Goal: Task Accomplishment & Management: Manage account settings

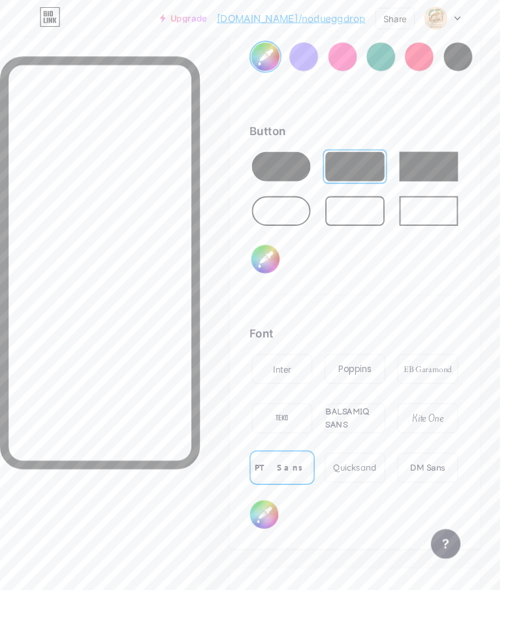
scroll to position [2694, 0]
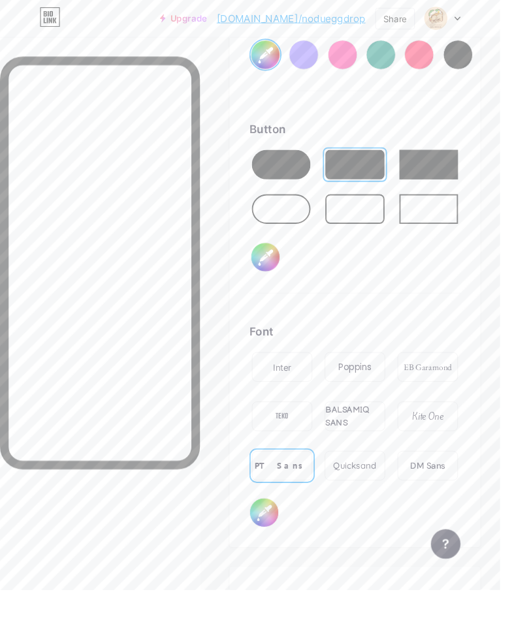
click at [383, 494] on div "Quicksand" at bounding box center [376, 494] width 46 height 14
click at [366, 436] on div "BALSAMIQ SANS" at bounding box center [375, 440] width 63 height 27
click at [462, 435] on div "Kite One" at bounding box center [452, 441] width 33 height 14
click at [368, 393] on div "Poppins" at bounding box center [375, 389] width 35 height 14
click at [296, 487] on div "PT Sans" at bounding box center [298, 494] width 57 height 14
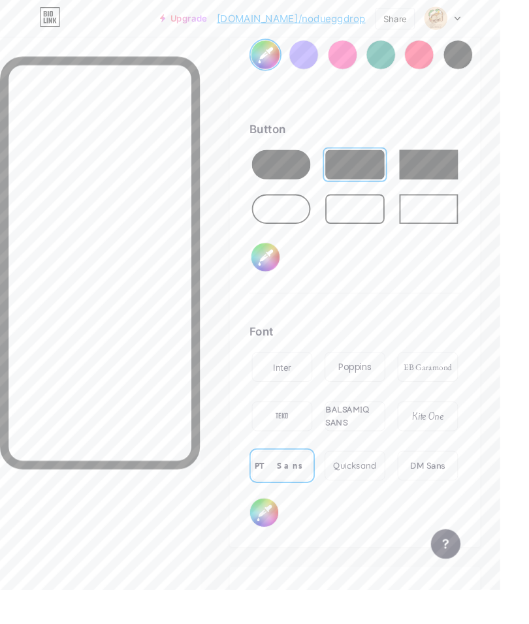
click at [463, 384] on div "EB Garamond" at bounding box center [452, 389] width 51 height 14
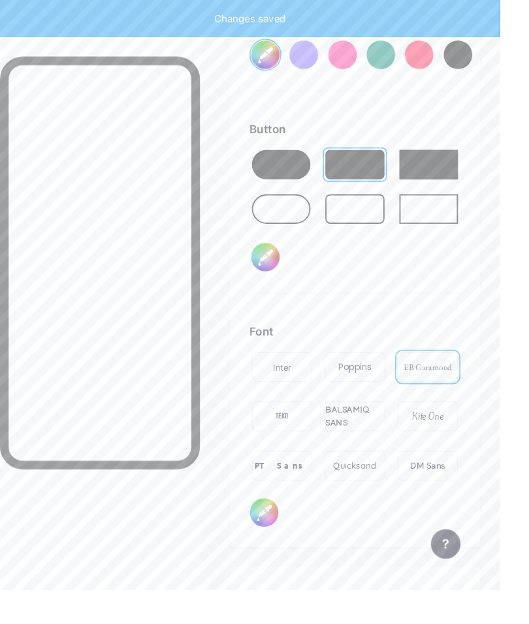
type input "#f0d4b4"
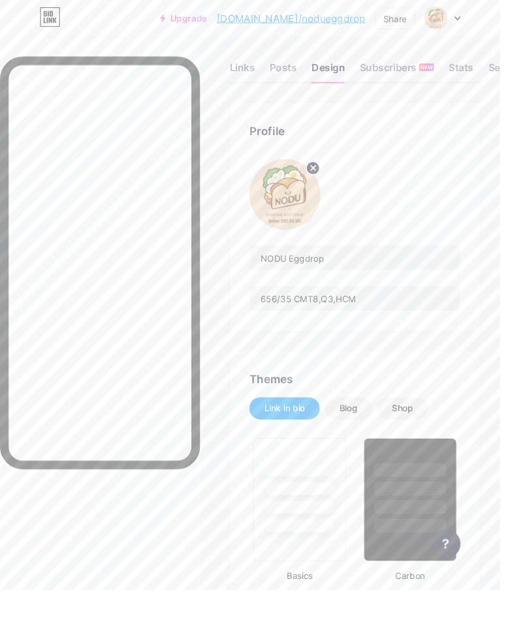
scroll to position [0, 0]
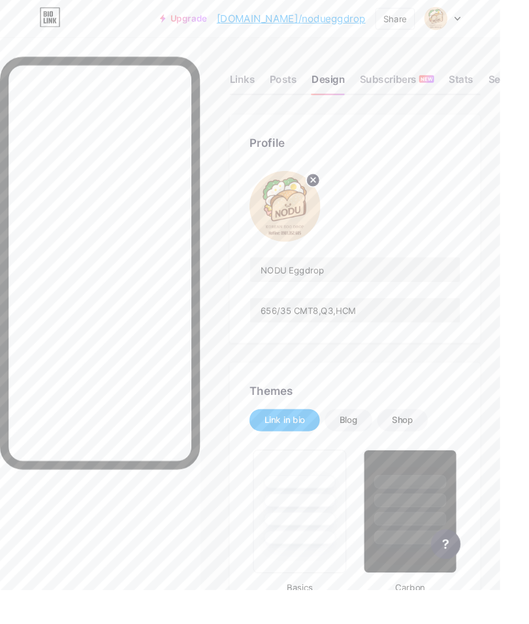
click at [258, 76] on div "Links" at bounding box center [256, 88] width 27 height 24
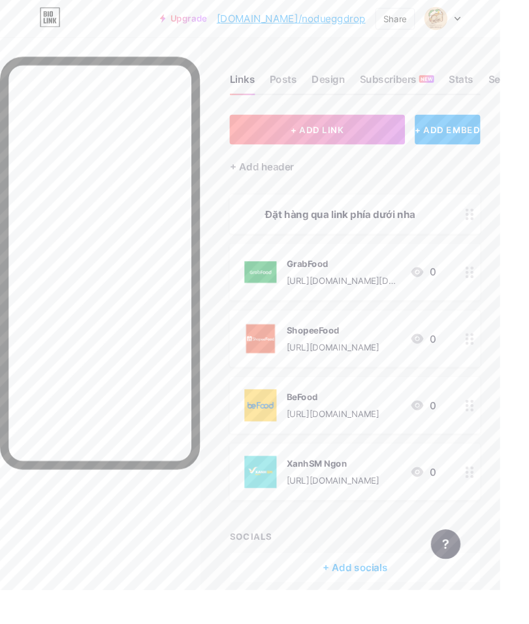
click at [504, 214] on div at bounding box center [497, 227] width 22 height 42
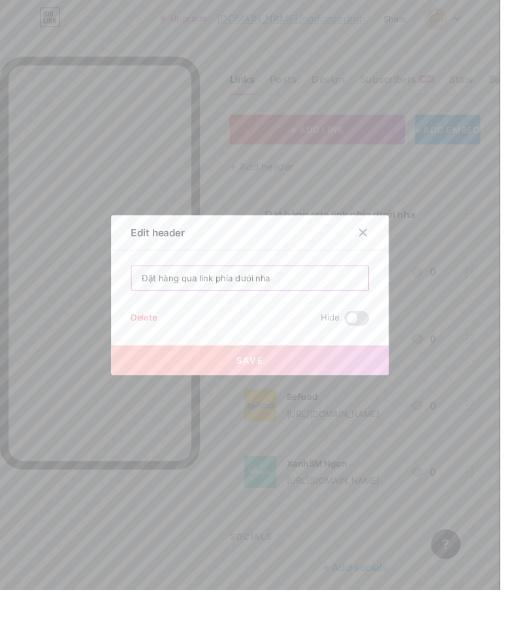
click at [340, 308] on input "Đặt hàng qua link phía dưới nha" at bounding box center [264, 295] width 251 height 26
click at [347, 308] on input "Đặt hàng qua link phía dưới nha" at bounding box center [264, 295] width 251 height 26
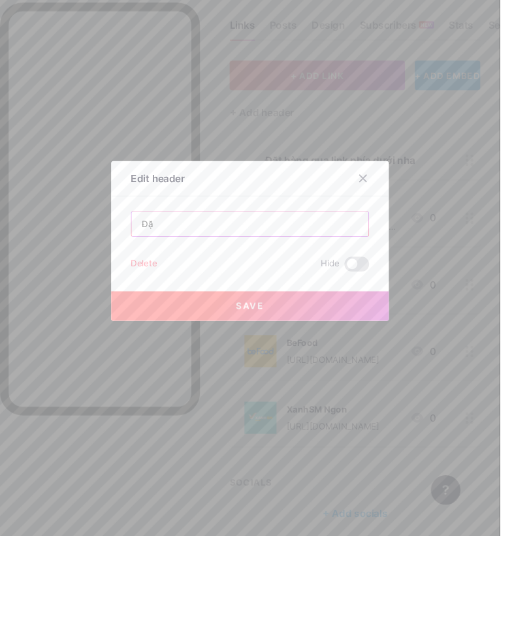
type input "Đ"
click at [486, 257] on div at bounding box center [264, 312] width 529 height 624
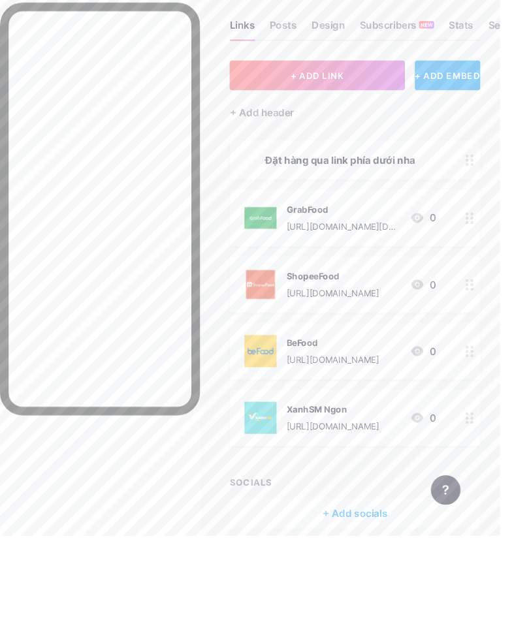
scroll to position [20, 0]
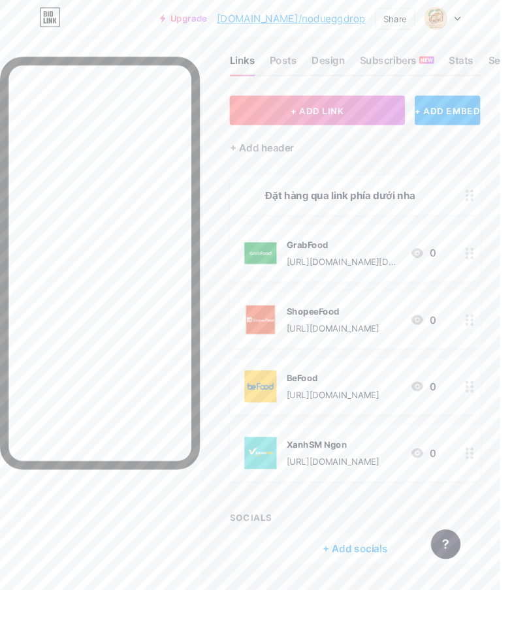
click at [483, 197] on div "Đặt hàng qua link phía dưới nha" at bounding box center [375, 206] width 265 height 42
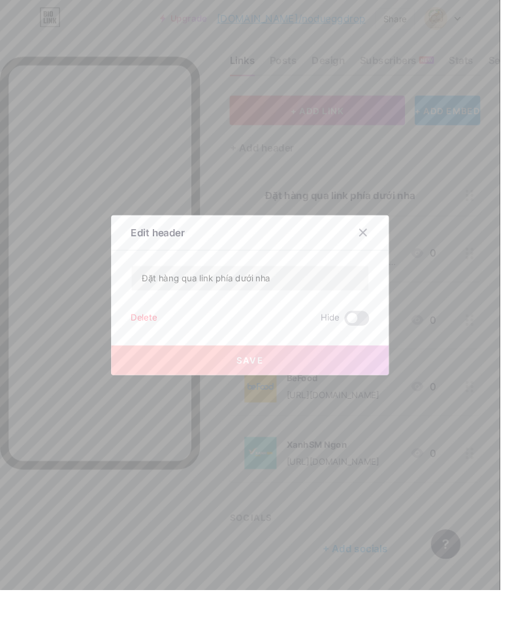
click at [498, 204] on div at bounding box center [264, 312] width 529 height 624
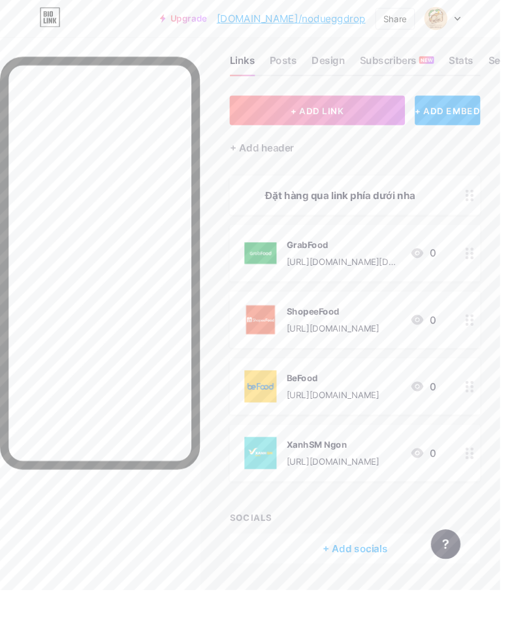
click at [494, 201] on icon at bounding box center [496, 207] width 9 height 12
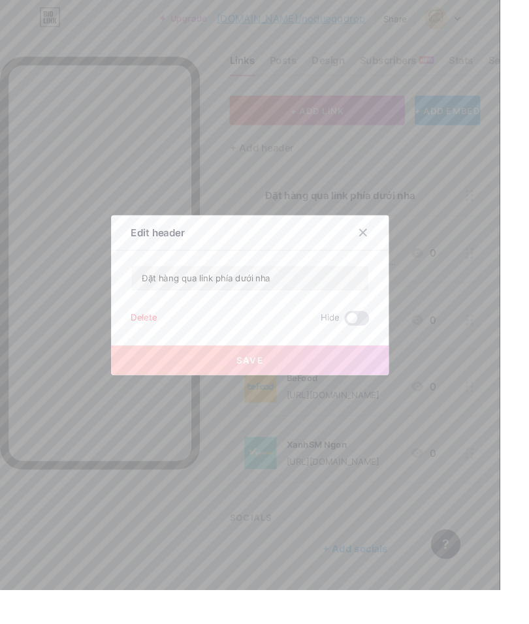
click at [160, 345] on div "Delete" at bounding box center [151, 337] width 27 height 16
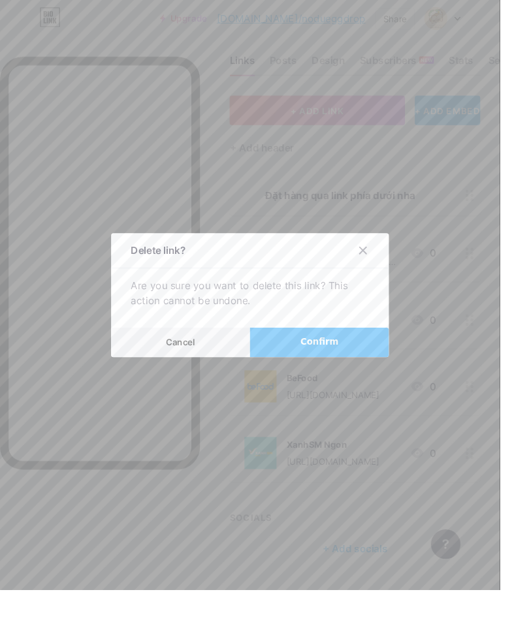
click at [358, 378] on button "Confirm" at bounding box center [338, 362] width 147 height 31
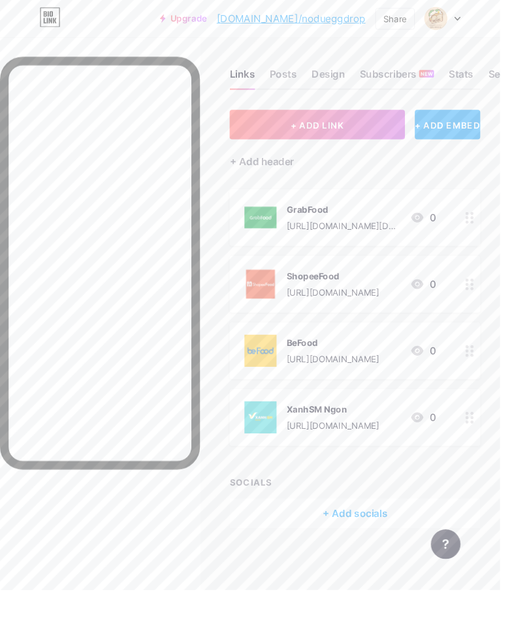
scroll to position [0, 0]
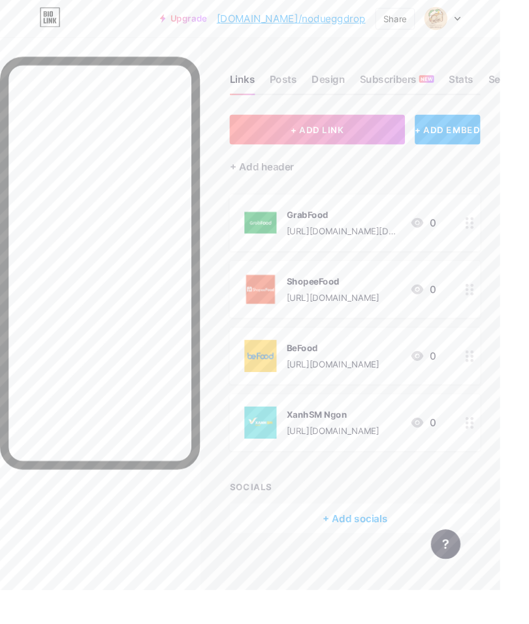
click at [378, 134] on button "+ ADD LINK" at bounding box center [335, 136] width 185 height 31
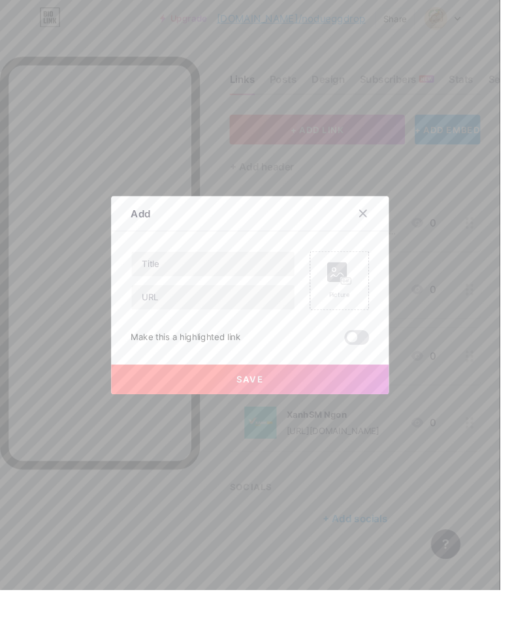
click at [244, 289] on div "Add Content YouTube Play YouTube video without leaving your page. ADD Vimeo Pla…" at bounding box center [265, 313] width 294 height 210
click at [241, 293] on input "text" at bounding box center [225, 279] width 172 height 26
type input "Z"
type input "Fanpage Facebook"
click at [264, 328] on input "text" at bounding box center [225, 315] width 172 height 26
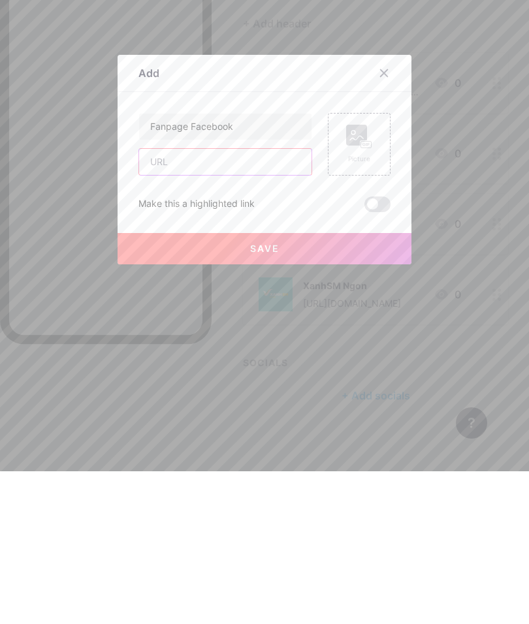
click at [240, 302] on input "text" at bounding box center [225, 315] width 172 height 26
paste input "[URL][DOMAIN_NAME]"
type input "[URL][DOMAIN_NAME]"
click at [361, 278] on rect at bounding box center [356, 288] width 21 height 21
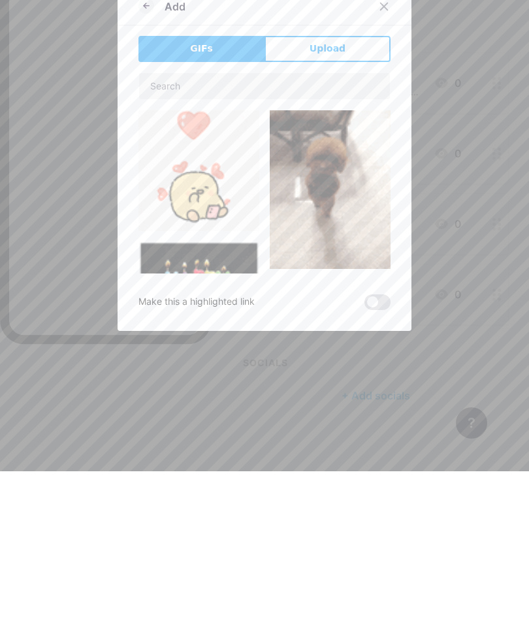
scroll to position [54, 0]
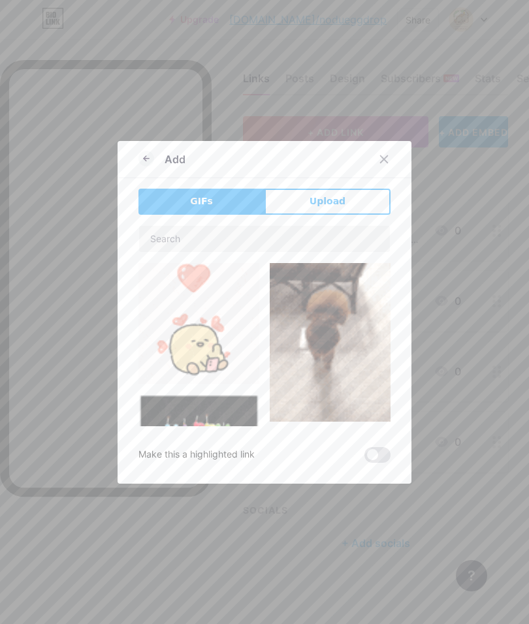
click at [346, 215] on button "Upload" at bounding box center [328, 202] width 126 height 26
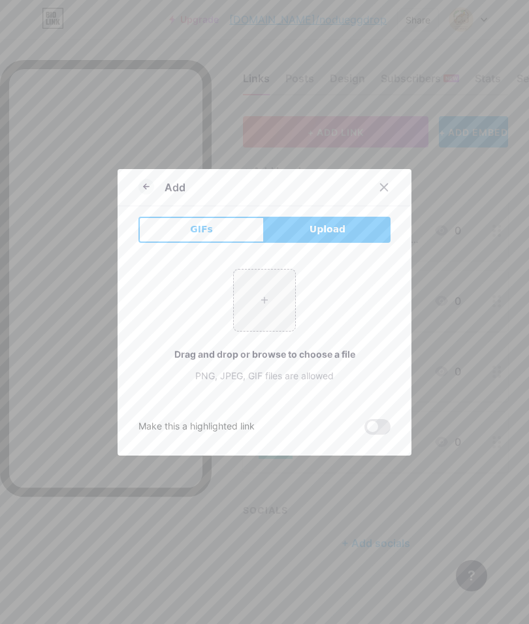
click at [285, 314] on input "file" at bounding box center [264, 300] width 61 height 61
click at [273, 317] on input "file" at bounding box center [264, 300] width 61 height 61
type input "C:\fakepath\IMG_0434.png"
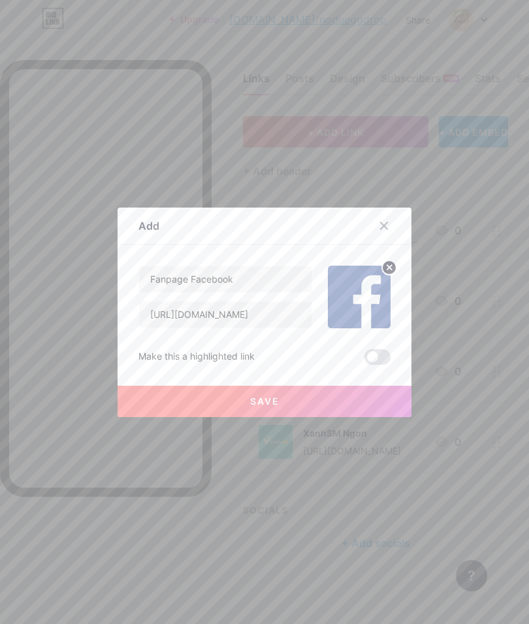
click at [312, 417] on button "Save" at bounding box center [265, 401] width 294 height 31
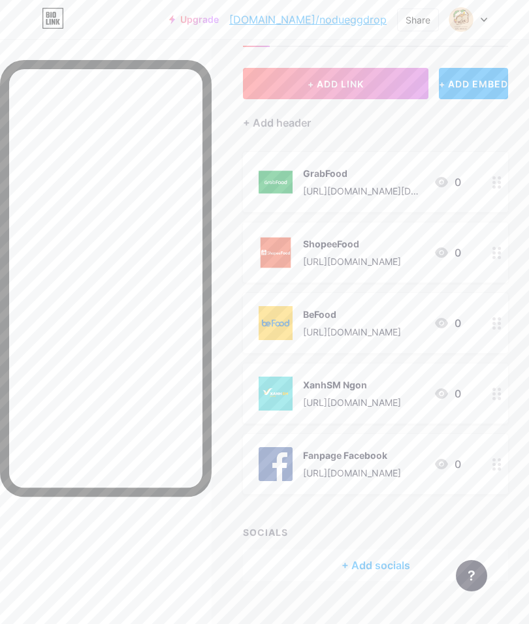
click at [495, 472] on div at bounding box center [497, 464] width 22 height 60
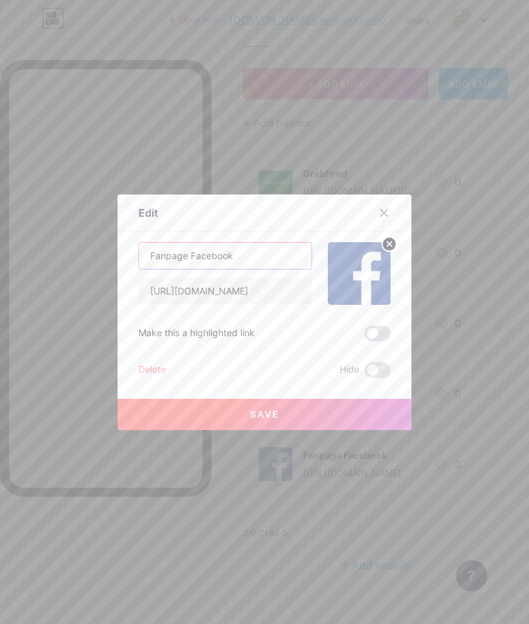
click at [272, 269] on input "Fanpage Facebook" at bounding box center [225, 256] width 172 height 26
click at [276, 269] on input "Fanpage Facebook" at bounding box center [225, 256] width 172 height 26
click at [265, 269] on input "Fanpage Facebook" at bounding box center [225, 256] width 172 height 26
type input "F"
click at [391, 210] on div at bounding box center [264, 312] width 529 height 624
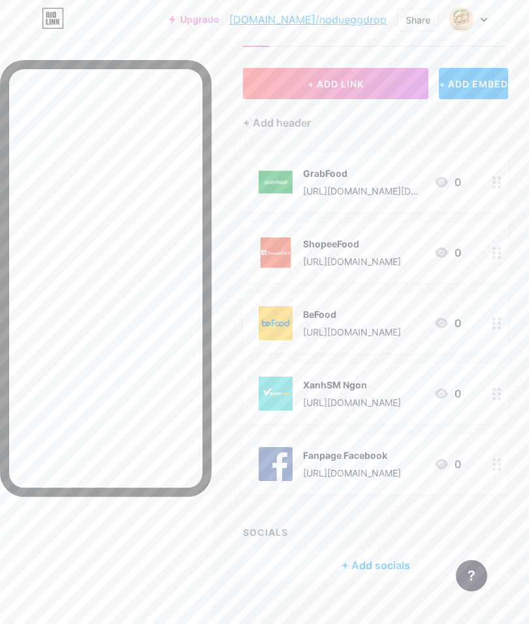
click at [488, 457] on div at bounding box center [497, 464] width 22 height 60
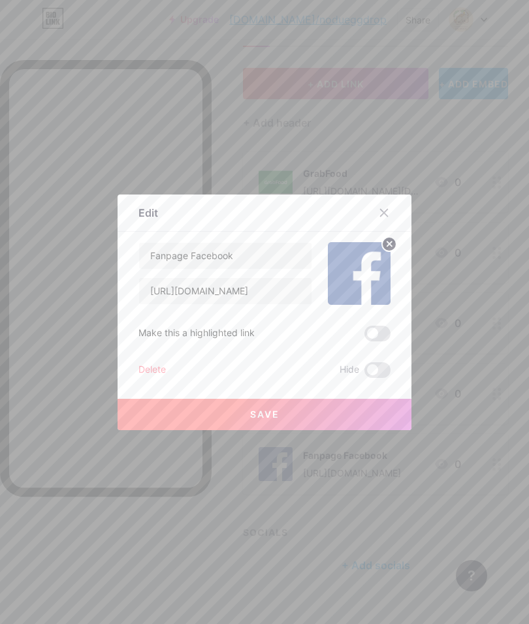
click at [153, 378] on div "Delete" at bounding box center [151, 370] width 27 height 16
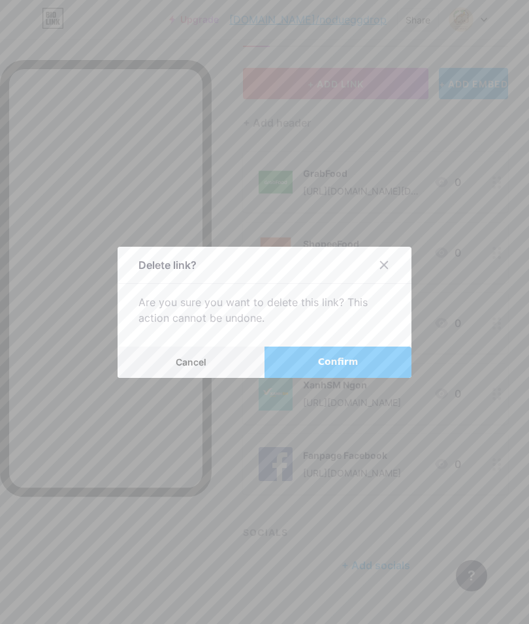
click at [348, 369] on span "Confirm" at bounding box center [338, 362] width 40 height 14
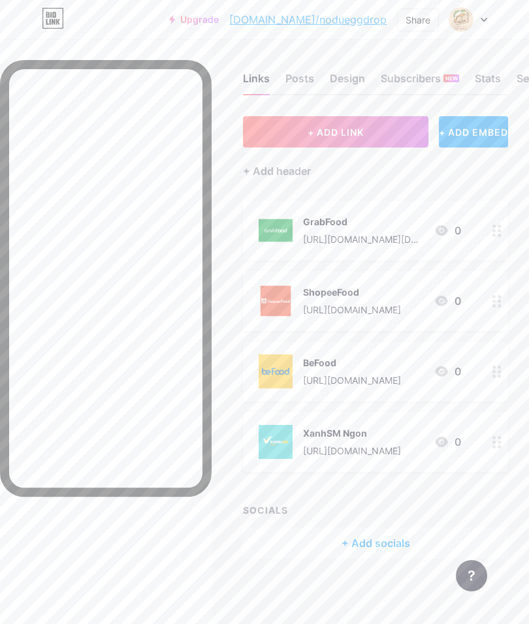
click at [298, 163] on div "+ Add header" at bounding box center [277, 171] width 68 height 16
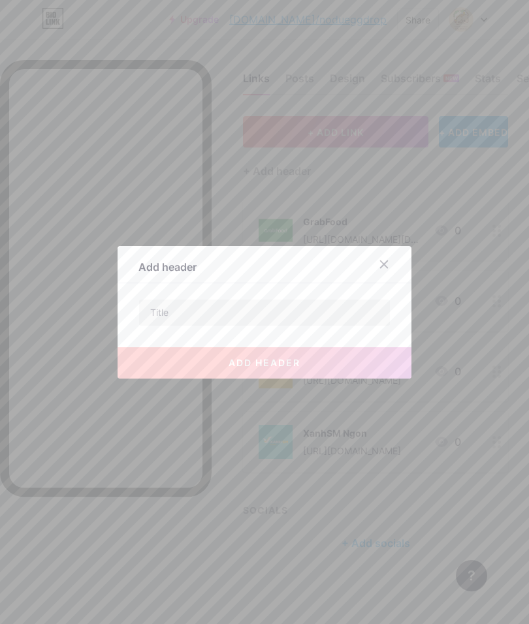
click at [282, 326] on input "text" at bounding box center [264, 313] width 251 height 26
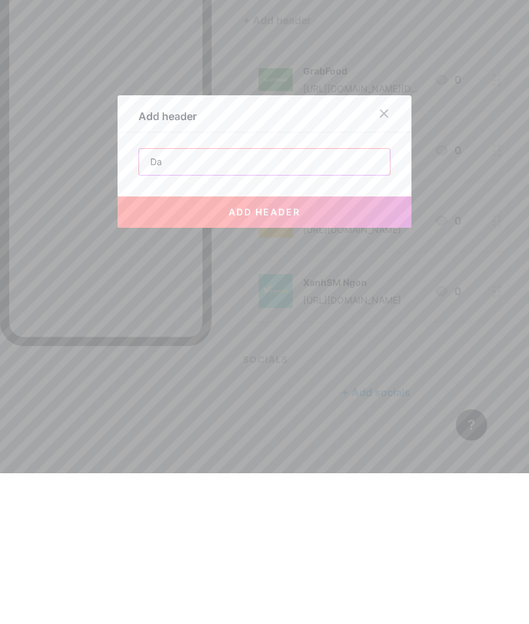
type input "D"
type input "l"
type input "Link"
type input "Đặt bánh qua app hoặc liên hệ hotline để được tư vấn và nhận bánh nhanh hơn"
click at [364, 347] on button "add header" at bounding box center [265, 362] width 294 height 31
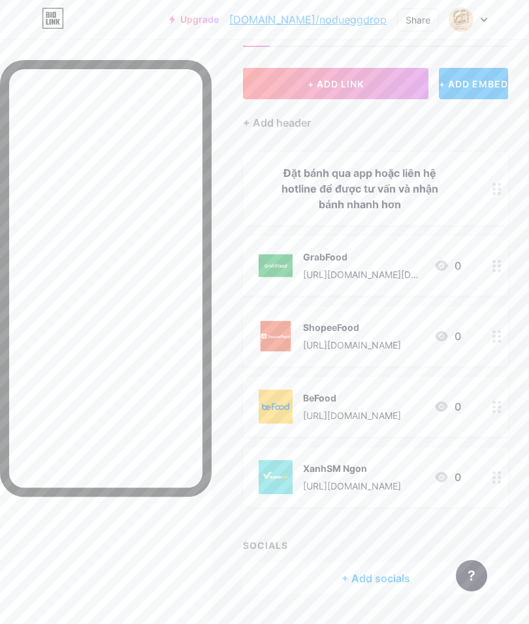
click at [495, 189] on circle at bounding box center [493, 188] width 3 height 3
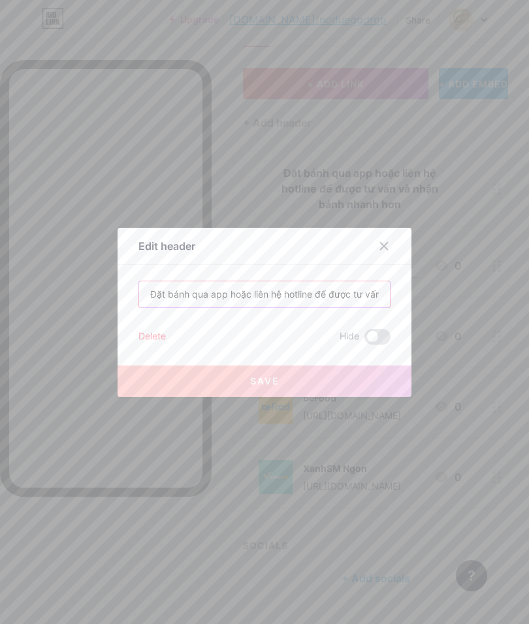
click at [351, 308] on input "Đặt bánh qua app hoặc liên hệ hotline để được tư vấn và nhận bánh nhanh hơn" at bounding box center [264, 295] width 251 height 26
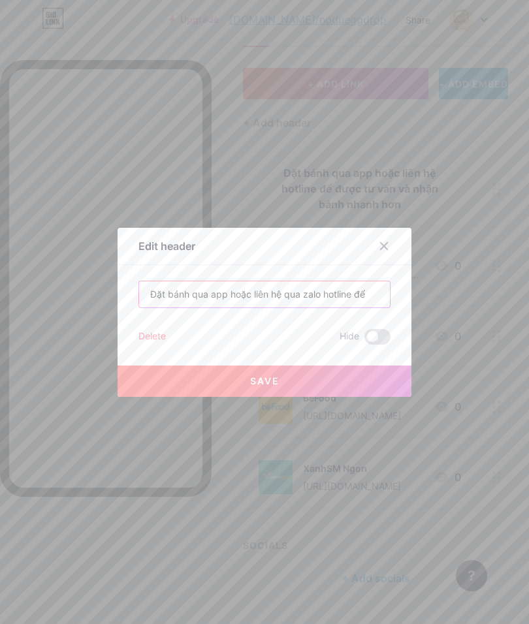
click at [230, 308] on input "Đặt bánh qua app hoặc liên hệ qua zalo hotline để" at bounding box center [264, 295] width 251 height 26
click at [362, 308] on input "Link order hoặc liên hệ qua zalo hotline để" at bounding box center [264, 295] width 251 height 26
type input "Link order hoặc liên hệ qua zalo hotline để đặt với giá ưu đãi và nhanh hơn"
click at [341, 265] on div "Edit header" at bounding box center [265, 249] width 294 height 31
click at [341, 397] on button "Save" at bounding box center [265, 381] width 294 height 31
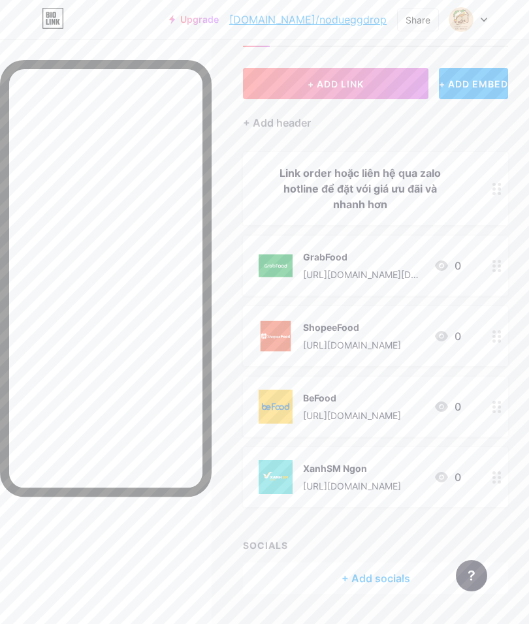
click at [496, 189] on icon at bounding box center [496, 189] width 9 height 12
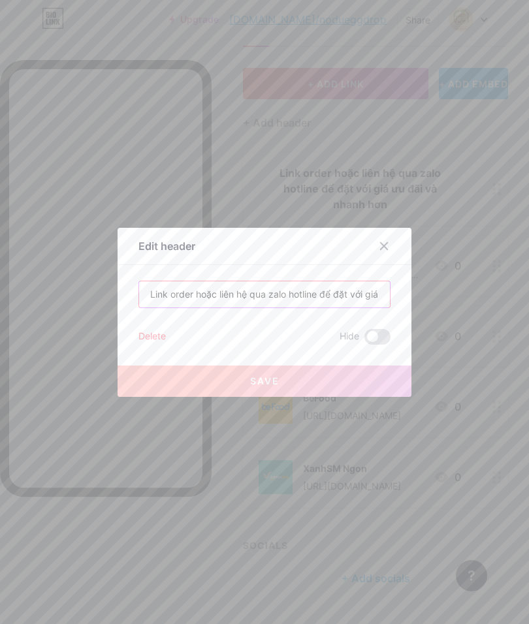
click at [280, 308] on input "Link order hoặc liên hệ qua zalo hotline để đặt với giá ưu đãi và nhanh hơn" at bounding box center [264, 295] width 251 height 26
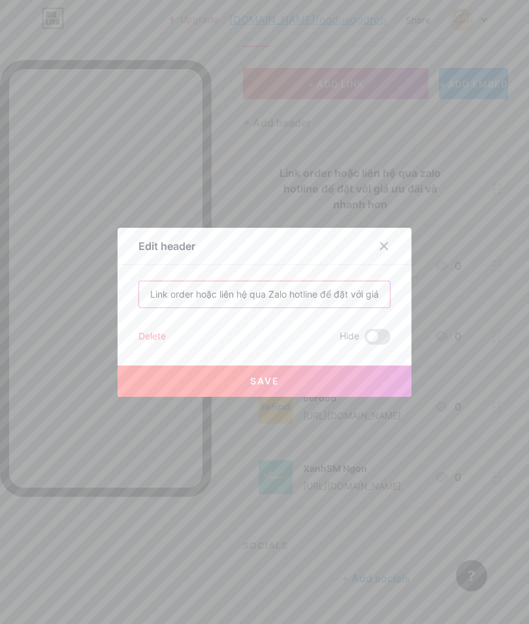
type input "Link order hoặc liên hệ qua Zalo hotline để đặt với giá ưu đãi và nhanh hơn"
click at [343, 265] on div "Edit header" at bounding box center [265, 249] width 294 height 31
click at [324, 397] on button "Save" at bounding box center [265, 381] width 294 height 31
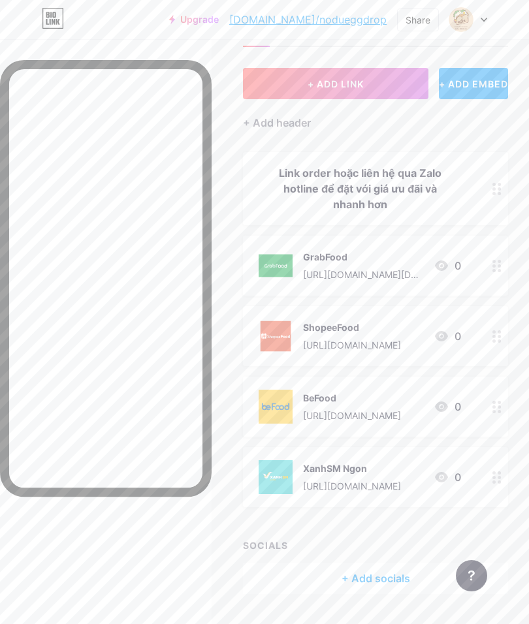
click at [502, 185] on div at bounding box center [497, 188] width 22 height 73
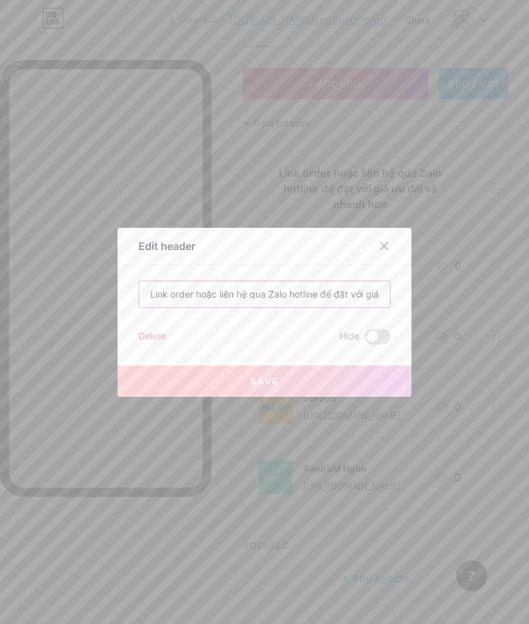
click at [313, 308] on input "Link order hoặc liên hệ qua Zalo hotline để đặt với giá ưu đãi và nhanh hơn" at bounding box center [264, 295] width 251 height 26
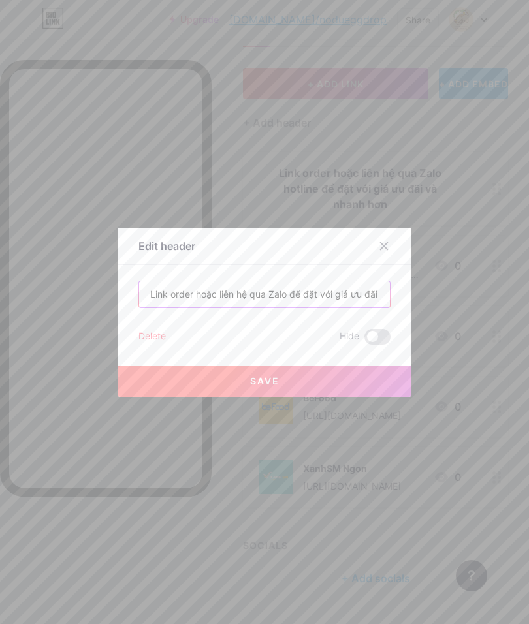
click at [236, 308] on input "Link order hoặc liên hệ qua Zalo để đặt với giá ưu đãi và nhanh hơn" at bounding box center [264, 295] width 251 height 26
click at [240, 308] on input "Link order hoặc liên hệ qua Zalo để đặt với giá ưu đãi và nhanh hơn" at bounding box center [264, 295] width 251 height 26
click at [229, 308] on input "Link order hoặc hệ qua Zalo để đặt với giá ưu đãi và nhanh hơn" at bounding box center [264, 295] width 251 height 26
click at [182, 308] on input "Link order hoặc IB qua Zalo để đặt với giá ưu đãi và nhanh hơn" at bounding box center [264, 295] width 251 height 26
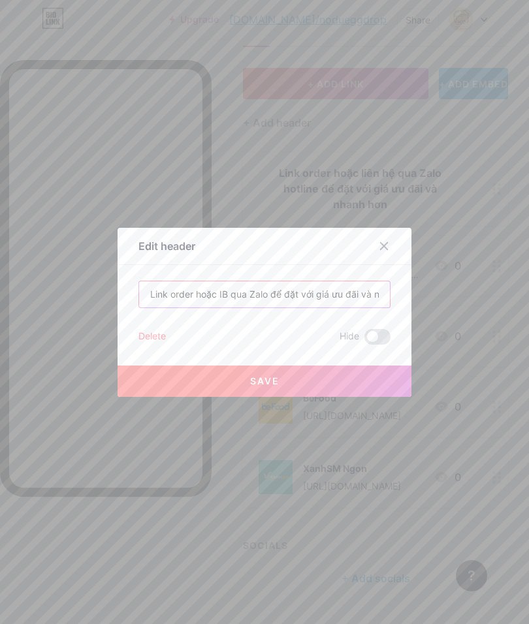
click at [176, 308] on input "Link order hoặc IB qua Zalo để đặt với giá ưu đãi và nhanh hơn" at bounding box center [264, 295] width 251 height 26
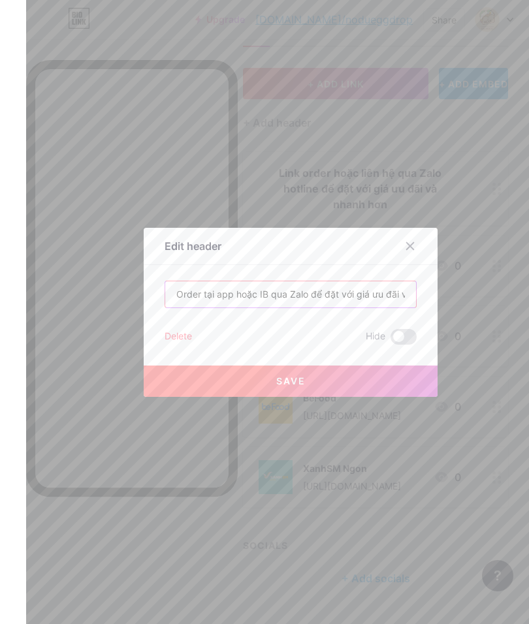
scroll to position [54, 31]
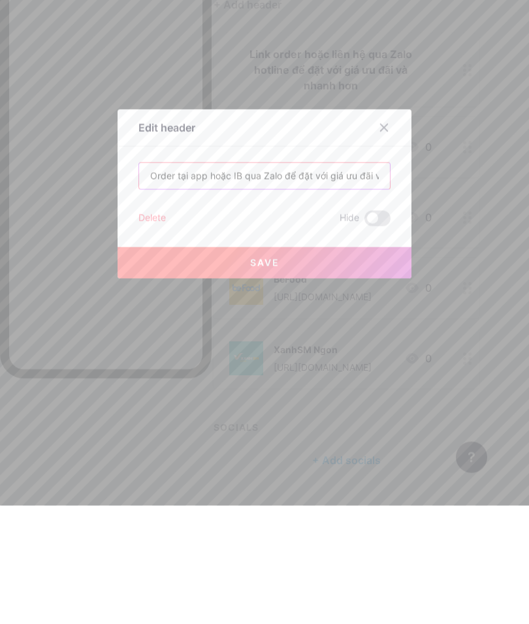
type input "Order tại app hoặc IB qua Zalo để đặt với giá ưu đãi và nhanh hơn"
click at [327, 366] on button "Save" at bounding box center [265, 381] width 294 height 31
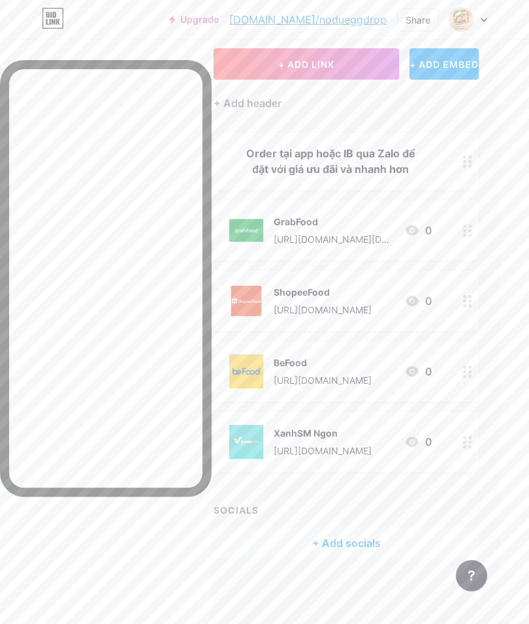
scroll to position [72, 31]
click at [371, 538] on div "+ Add socials" at bounding box center [346, 543] width 265 height 31
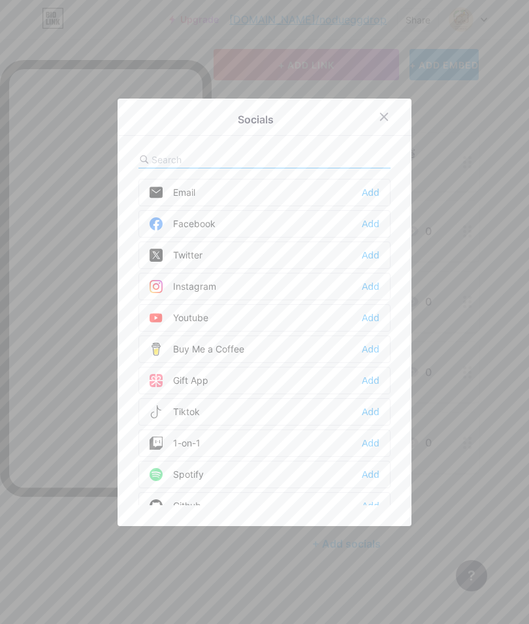
click at [343, 238] on div "Facebook Add" at bounding box center [264, 223] width 252 height 27
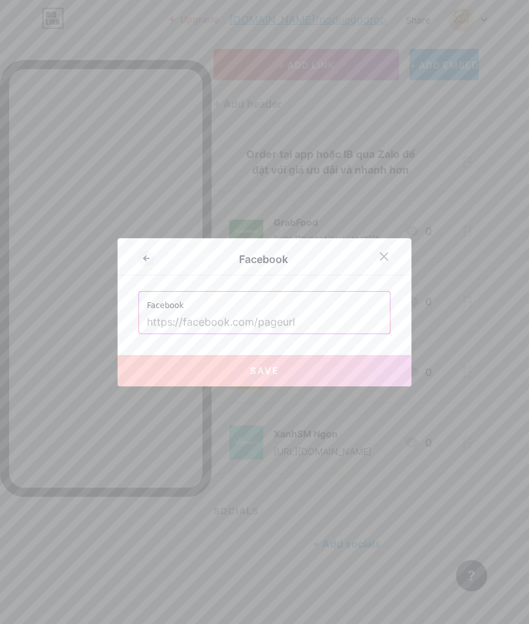
click at [320, 334] on input "text" at bounding box center [264, 323] width 235 height 22
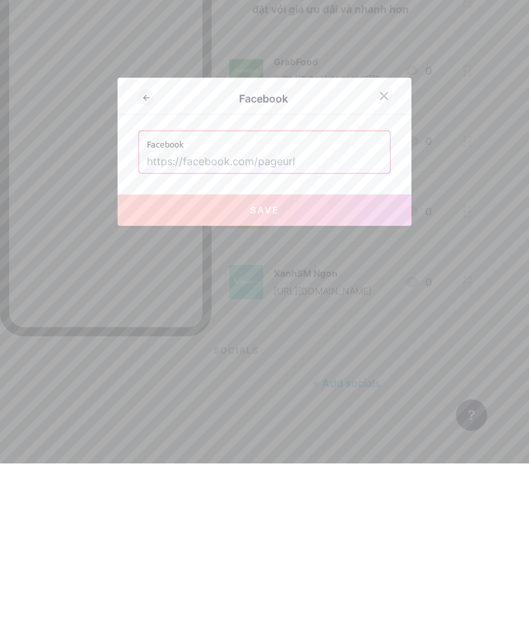
paste input "[URL][DOMAIN_NAME]"
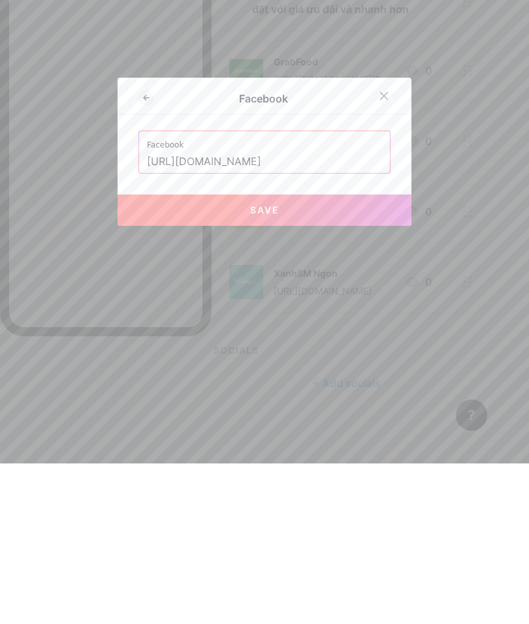
type input "[URL][DOMAIN_NAME]"
click at [308, 355] on button "Save" at bounding box center [265, 370] width 294 height 31
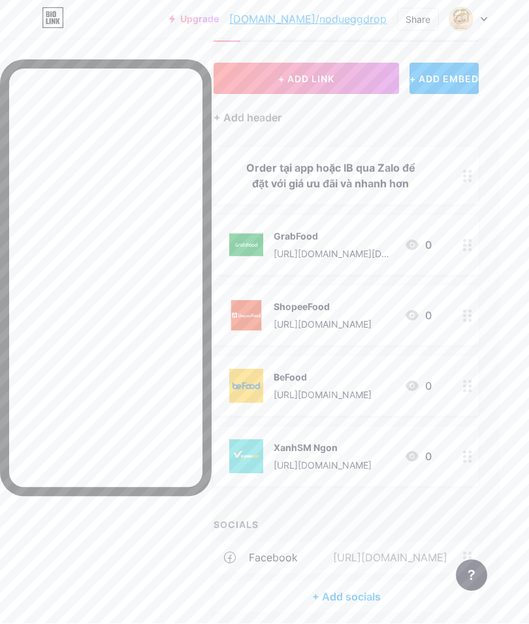
scroll to position [0, 31]
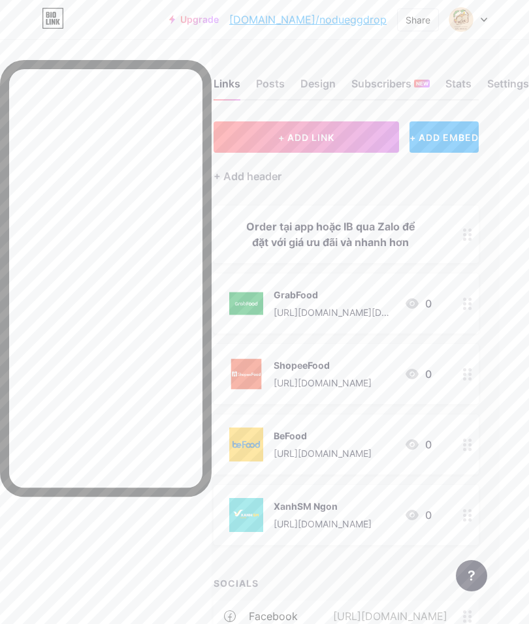
click at [310, 81] on div "Design" at bounding box center [317, 88] width 35 height 24
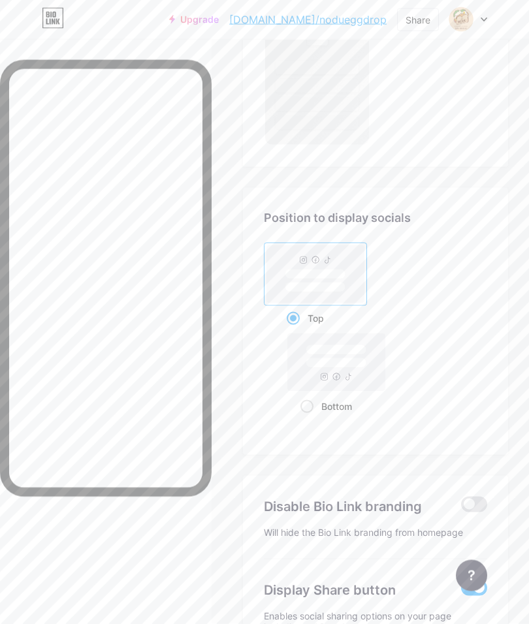
scroll to position [1322, 0]
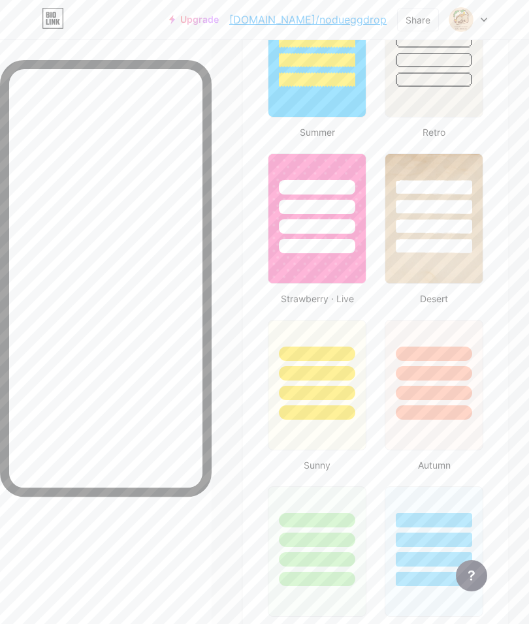
click at [347, 366] on div at bounding box center [316, 370] width 97 height 99
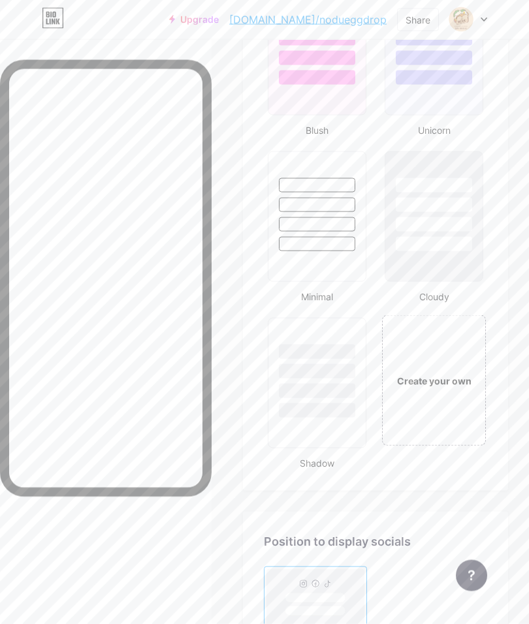
scroll to position [2029, 0]
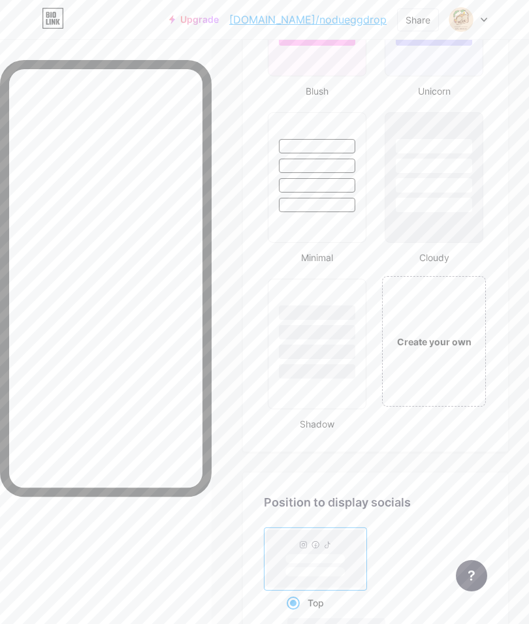
click at [443, 335] on div "Create your own" at bounding box center [434, 342] width 95 height 14
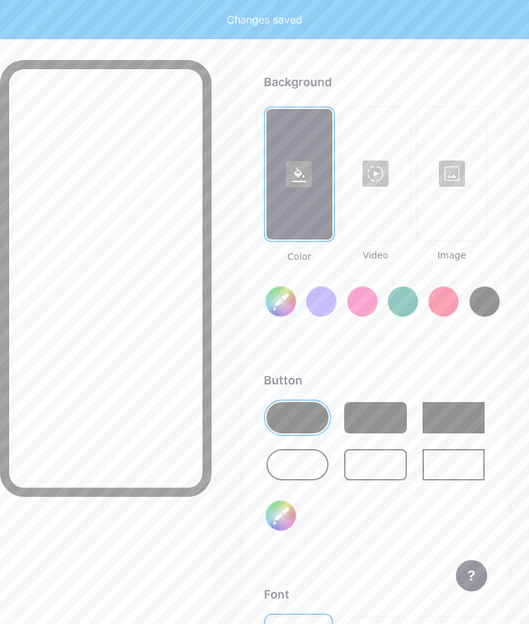
type input "#ffffff"
type input "#000000"
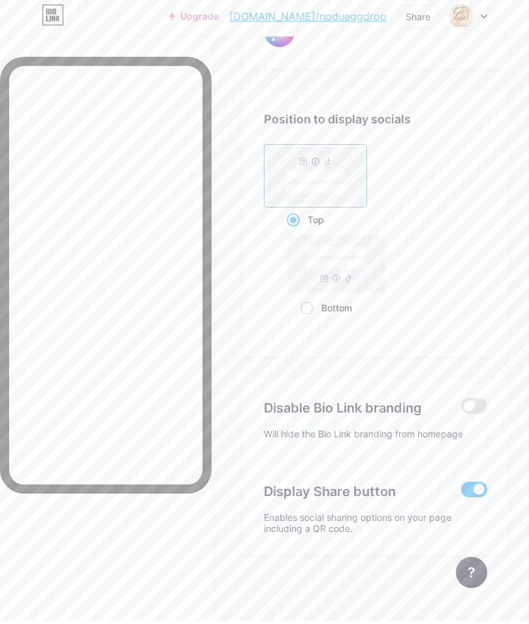
scroll to position [3148, 0]
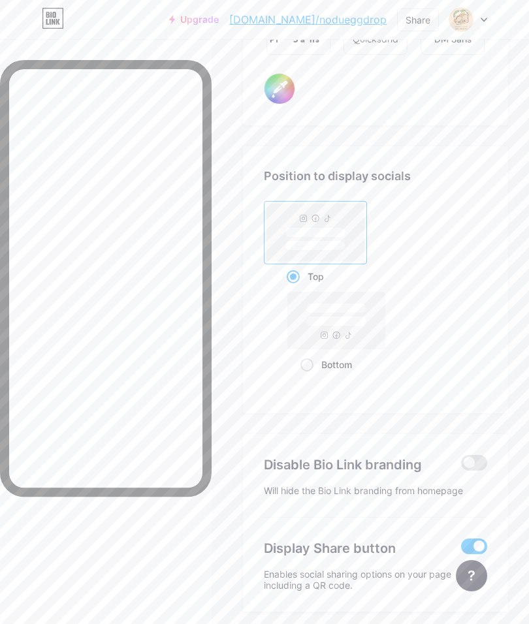
click at [340, 317] on rect at bounding box center [336, 322] width 60 height 10
click at [309, 377] on input "Bottom" at bounding box center [304, 381] width 8 height 8
radio input "true"
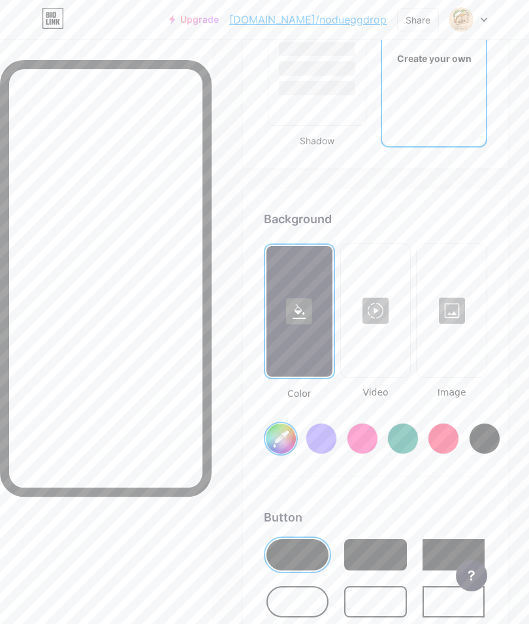
scroll to position [2314, 0]
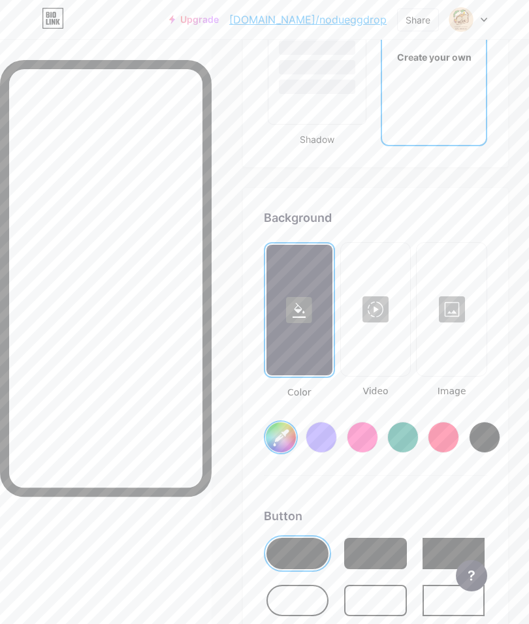
click at [290, 434] on input "#ffffff" at bounding box center [281, 438] width 30 height 30
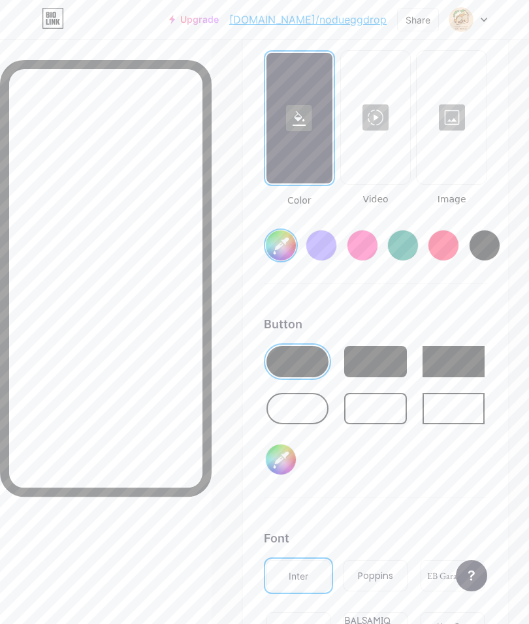
scroll to position [2509, 0]
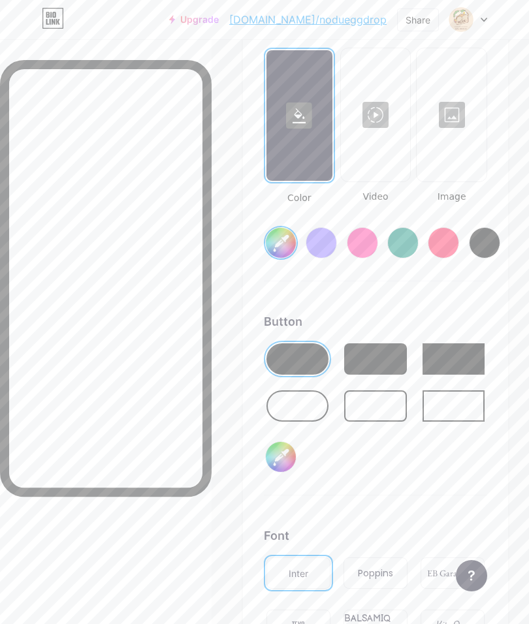
click at [382, 359] on div at bounding box center [375, 359] width 62 height 31
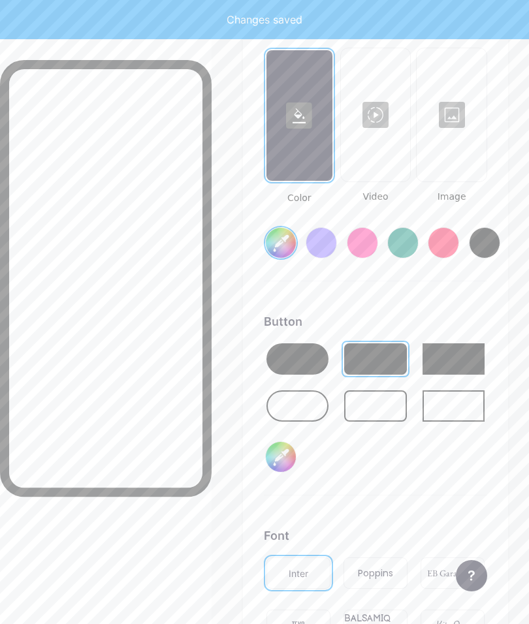
click at [308, 402] on div at bounding box center [297, 406] width 62 height 31
click at [387, 404] on div at bounding box center [375, 406] width 62 height 31
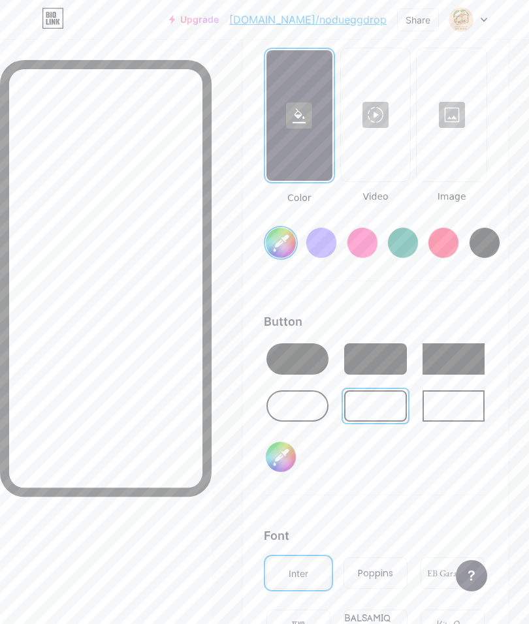
click at [381, 352] on div at bounding box center [375, 359] width 62 height 31
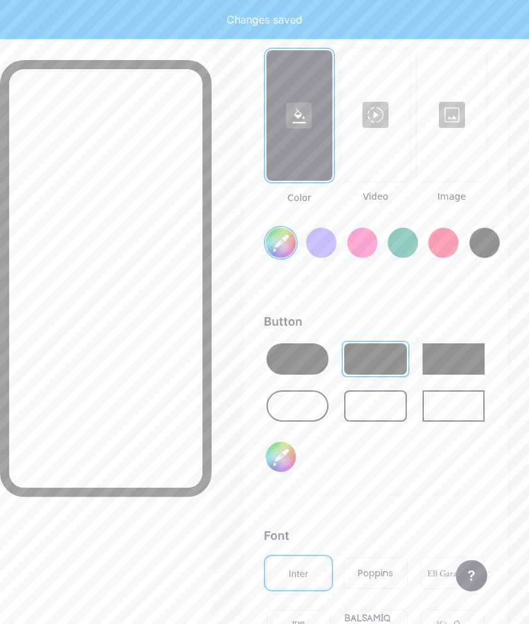
type input "#f0d4b4"
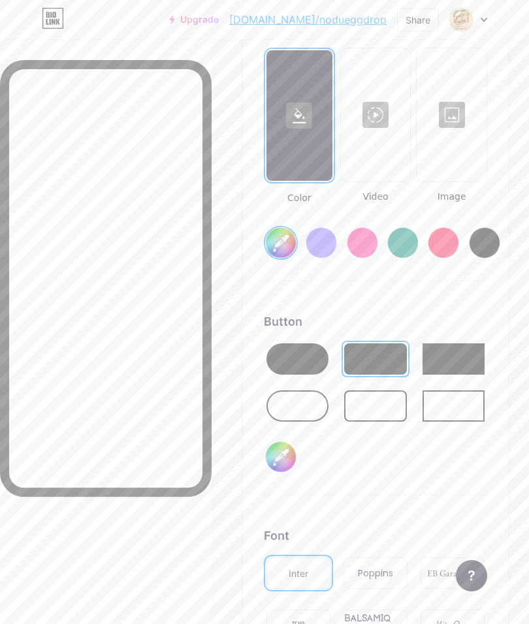
click at [274, 461] on input "#000000" at bounding box center [281, 457] width 30 height 30
type input "#ffffff"
click at [361, 402] on div at bounding box center [375, 406] width 62 height 31
click at [276, 452] on input "#ffffff" at bounding box center [281, 457] width 30 height 30
click at [381, 362] on div at bounding box center [375, 359] width 62 height 31
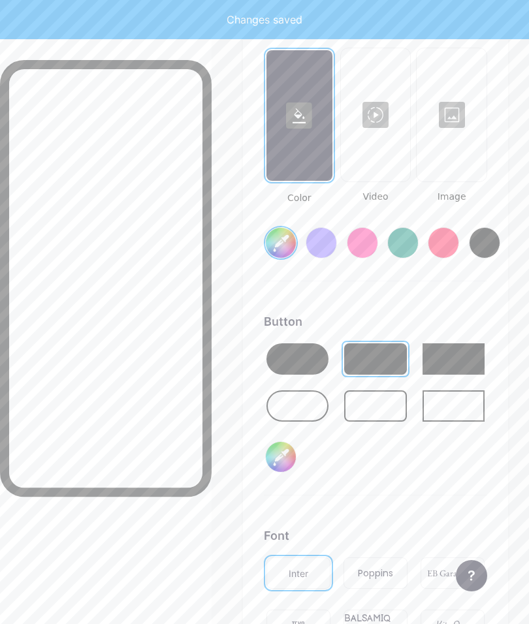
click at [282, 449] on input "#ffffff" at bounding box center [281, 457] width 30 height 30
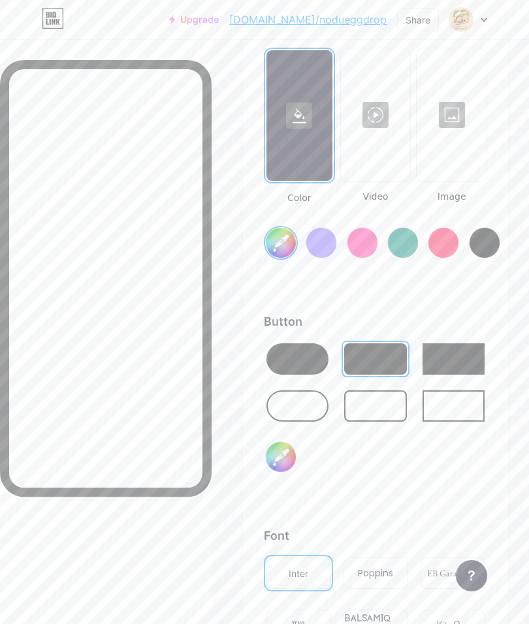
click at [300, 352] on div at bounding box center [297, 359] width 62 height 31
click at [377, 364] on div at bounding box center [375, 359] width 62 height 31
click at [285, 361] on div at bounding box center [297, 359] width 62 height 31
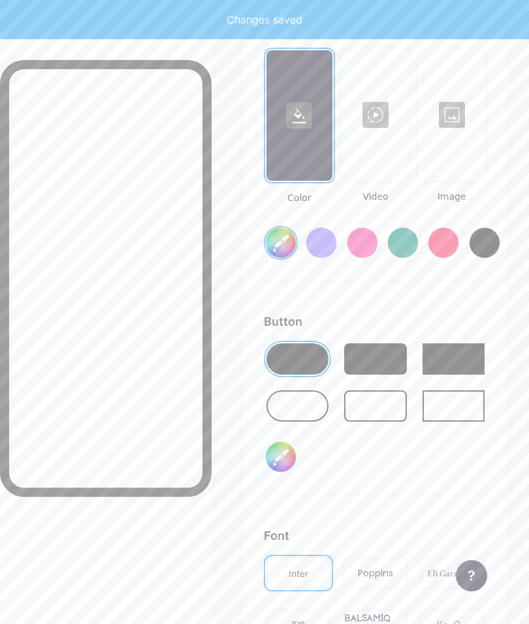
type input "#f0d4b4"
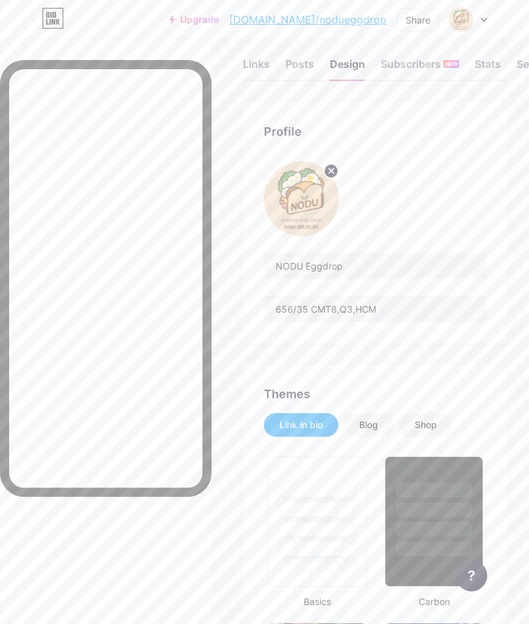
scroll to position [0, 0]
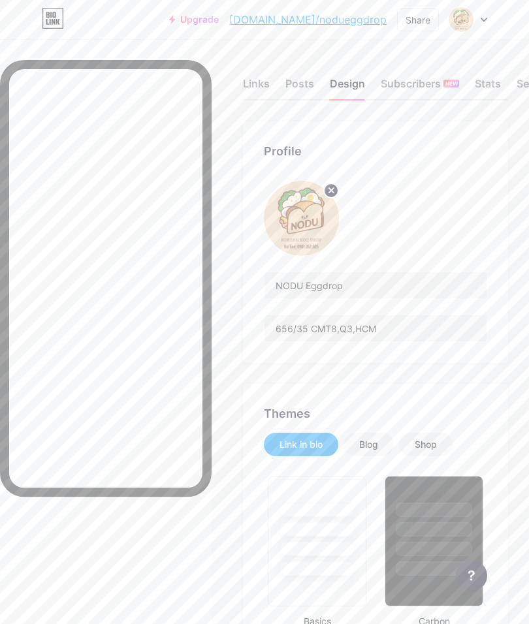
click at [260, 76] on div "Links" at bounding box center [256, 88] width 27 height 24
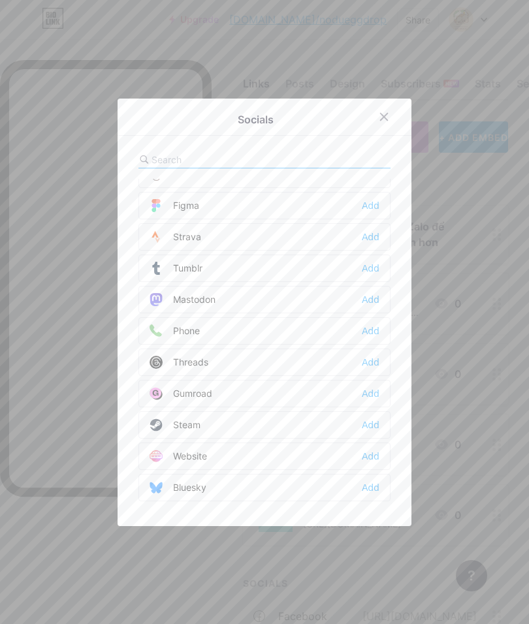
scroll to position [1178, 0]
click at [375, 369] on div "Add" at bounding box center [371, 362] width 18 height 13
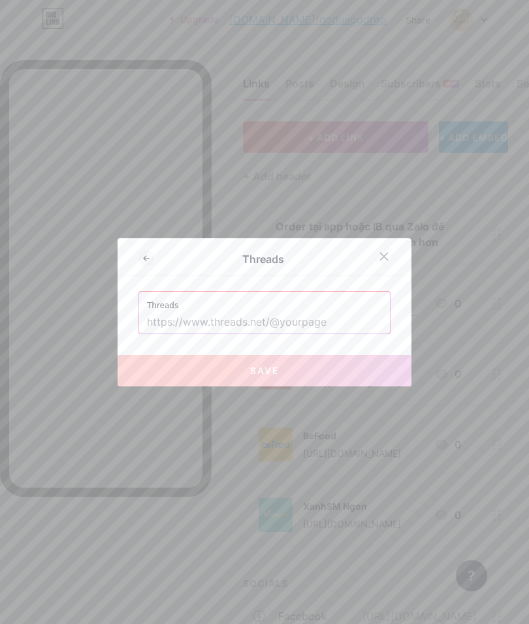
click at [338, 334] on input "text" at bounding box center [264, 323] width 235 height 22
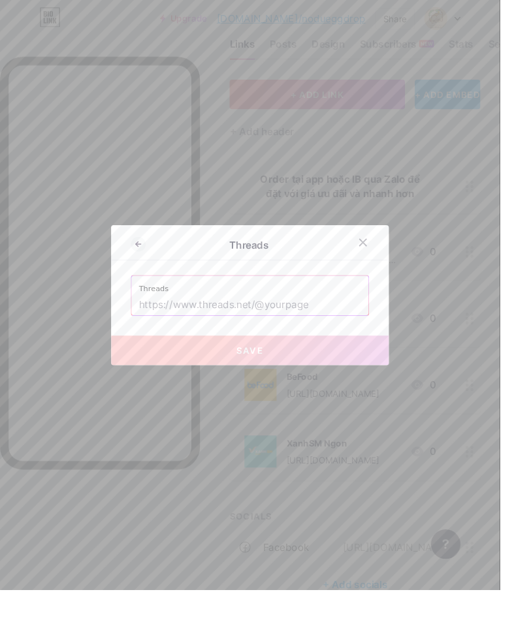
click at [318, 334] on input "text" at bounding box center [264, 323] width 235 height 22
paste input "https://www.threads.com/@nodu_eggdrop"
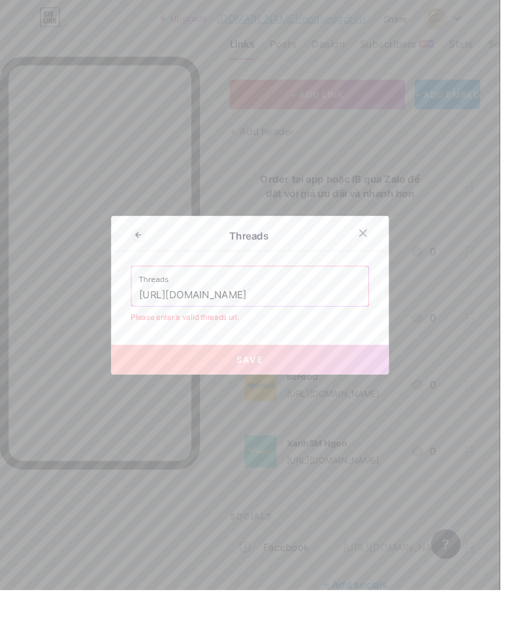
click at [291, 342] on div "Please enter a valid threads url." at bounding box center [264, 336] width 252 height 12
click at [347, 396] on button "Save" at bounding box center [265, 380] width 294 height 31
click at [372, 324] on input "https://www.threads.com/@nodu_eggdrop" at bounding box center [264, 313] width 235 height 22
type input "https:"
click at [306, 324] on input "text" at bounding box center [264, 313] width 235 height 22
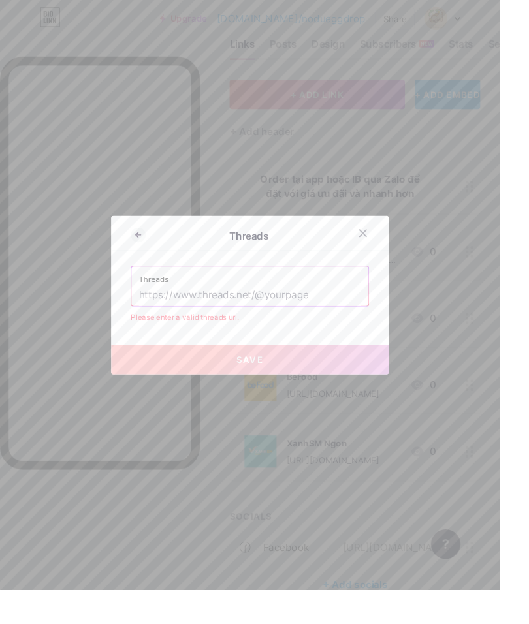
paste input "https://www.threads.com/@nodu_eggdrop"
click at [273, 324] on input "https://www.threads.com/@nodu_eggdrop" at bounding box center [264, 313] width 235 height 22
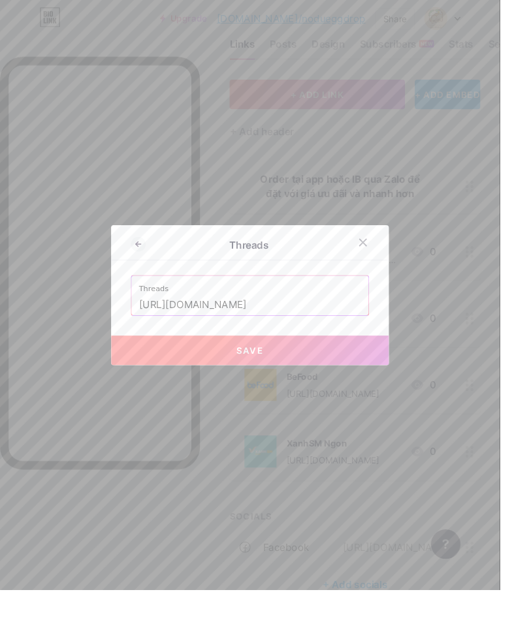
type input "[URL][DOMAIN_NAME]"
click at [346, 276] on div "Threads" at bounding box center [265, 260] width 294 height 31
click at [312, 387] on button "Save" at bounding box center [265, 370] width 294 height 31
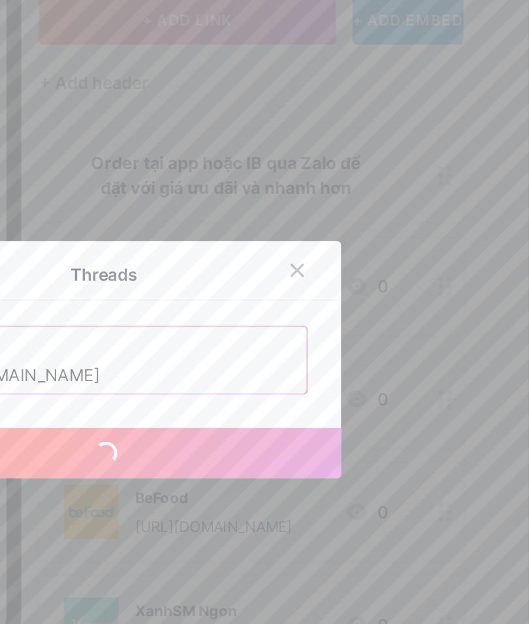
click at [379, 251] on icon at bounding box center [384, 256] width 10 height 10
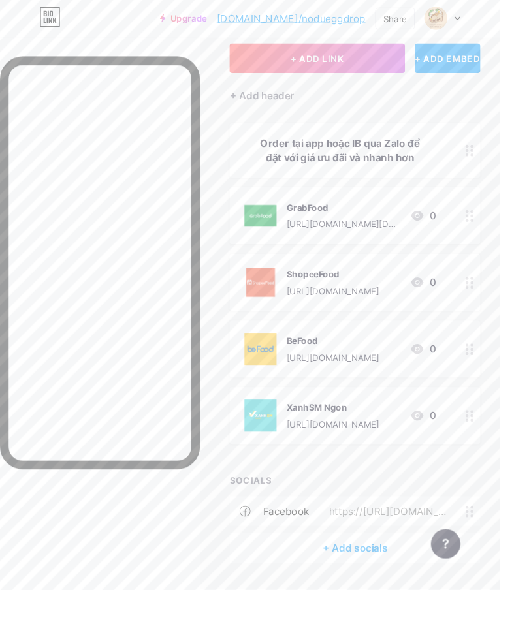
scroll to position [75, 0]
click at [379, 579] on div "+ Add socials" at bounding box center [375, 580] width 265 height 31
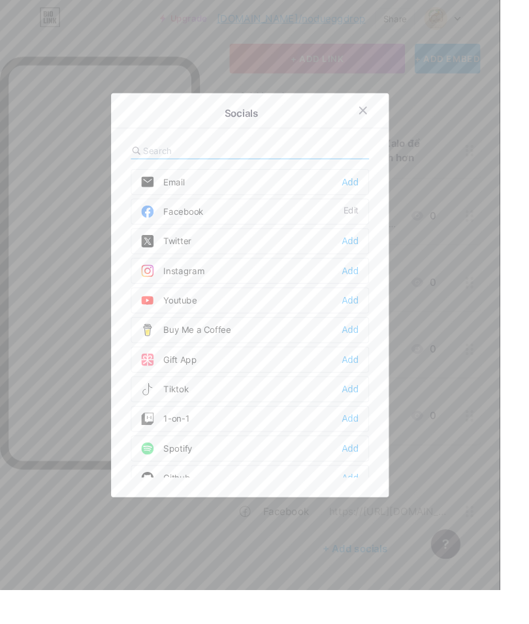
click at [294, 426] on div "Tiktok Add" at bounding box center [264, 411] width 252 height 27
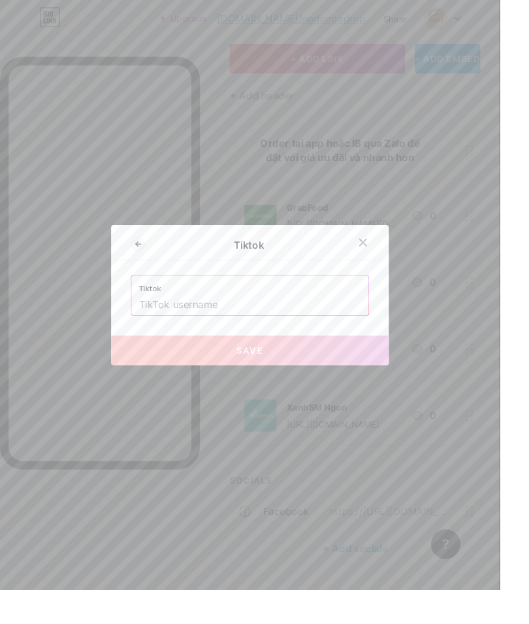
click at [319, 334] on input "text" at bounding box center [264, 323] width 235 height 22
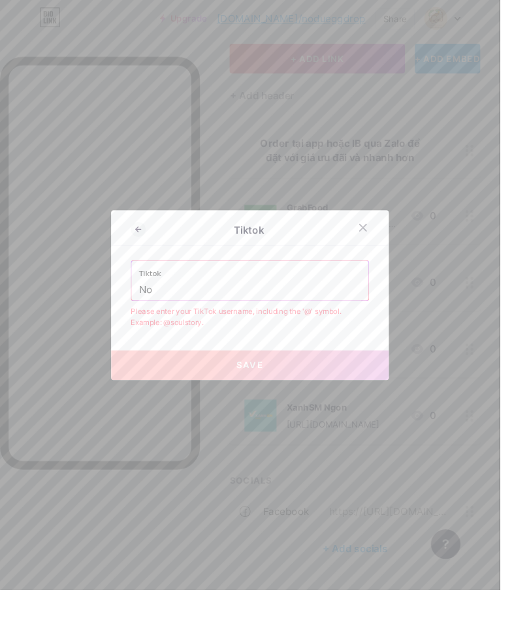
type input "N"
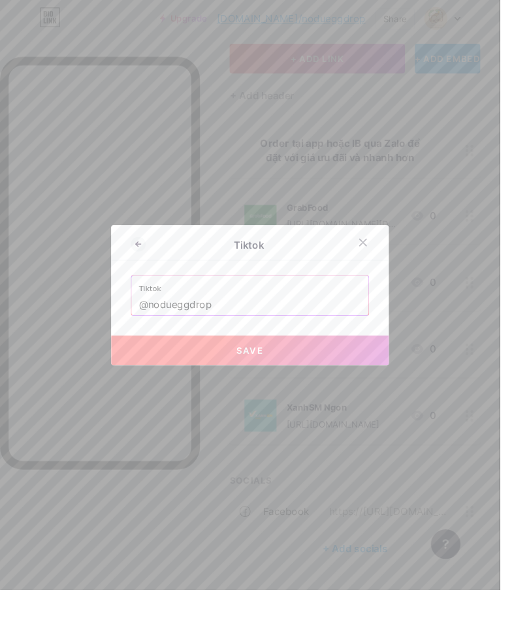
click at [296, 276] on div "Tiktok" at bounding box center [265, 260] width 294 height 31
click at [312, 387] on button "Save" at bounding box center [265, 370] width 294 height 31
type input "https://tiktok.com/@nodueggdrop"
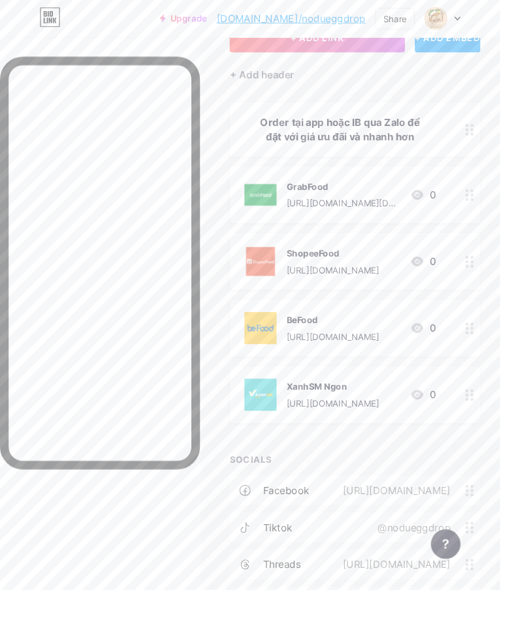
scroll to position [97, 0]
click at [436, 592] on div "[URL][DOMAIN_NAME]" at bounding box center [417, 598] width 151 height 16
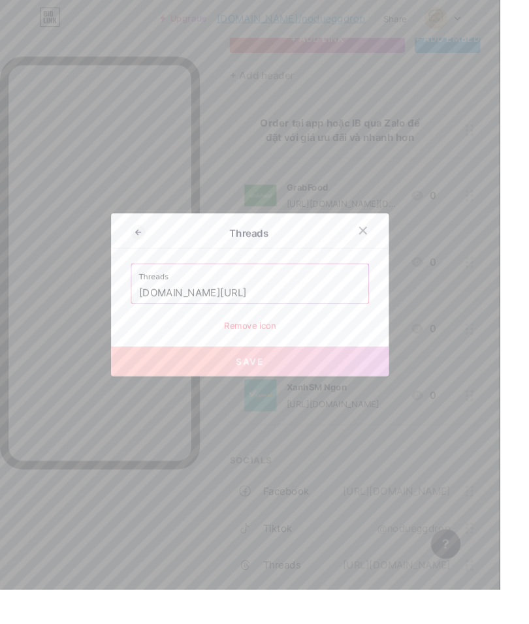
click at [391, 256] on div at bounding box center [384, 245] width 24 height 24
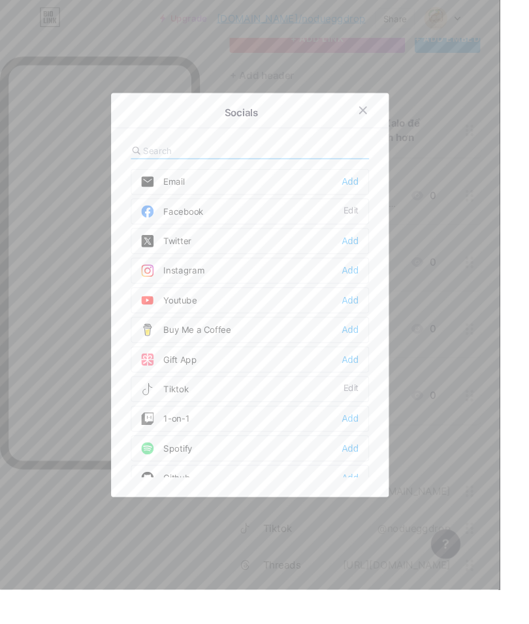
click at [387, 122] on icon at bounding box center [384, 117] width 10 height 10
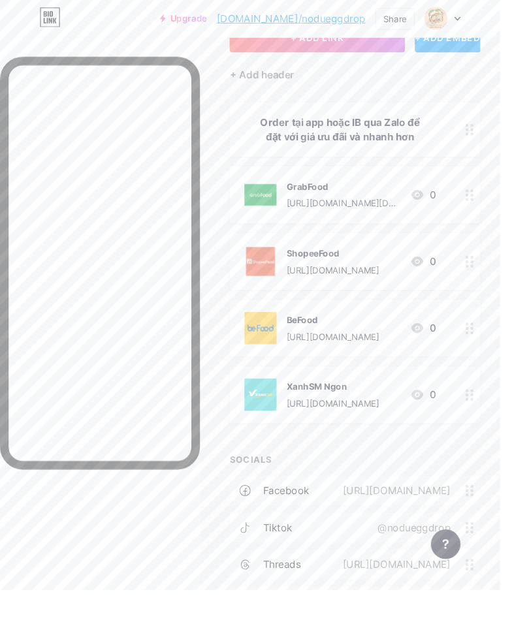
scroll to position [0, 0]
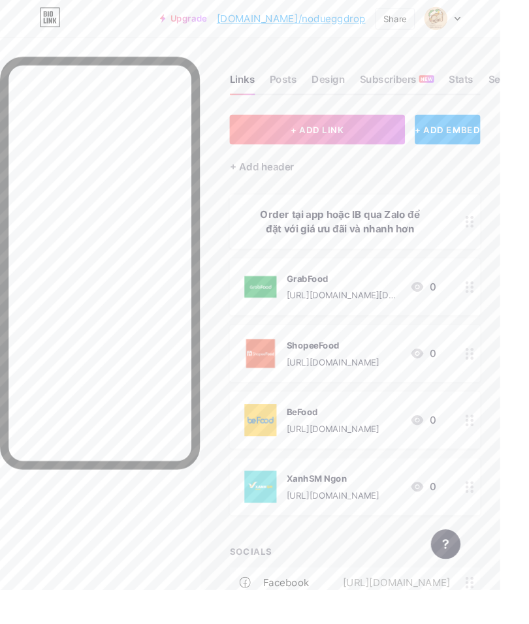
click at [487, 18] on div at bounding box center [468, 20] width 38 height 24
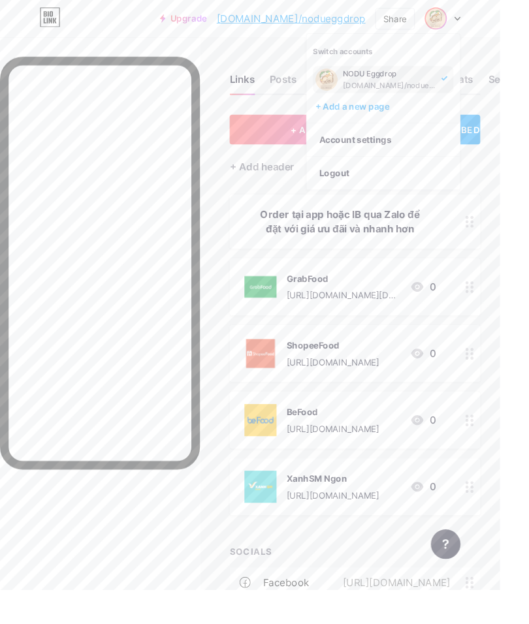
click at [389, 77] on div "NODU Eggdrop [DOMAIN_NAME]/nodueggdrop" at bounding box center [405, 84] width 149 height 29
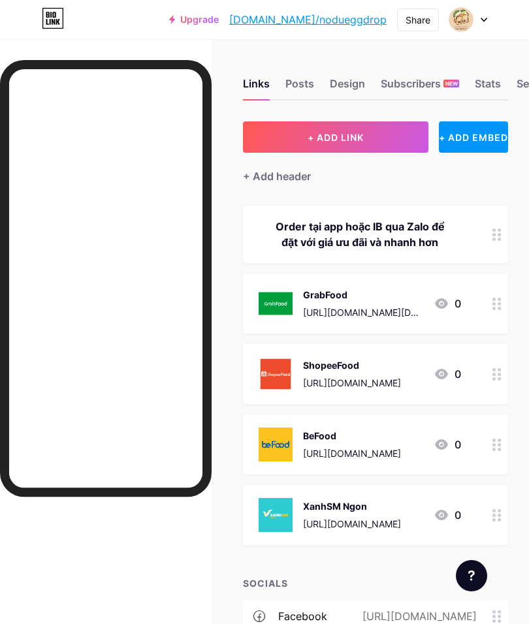
scroll to position [5, 0]
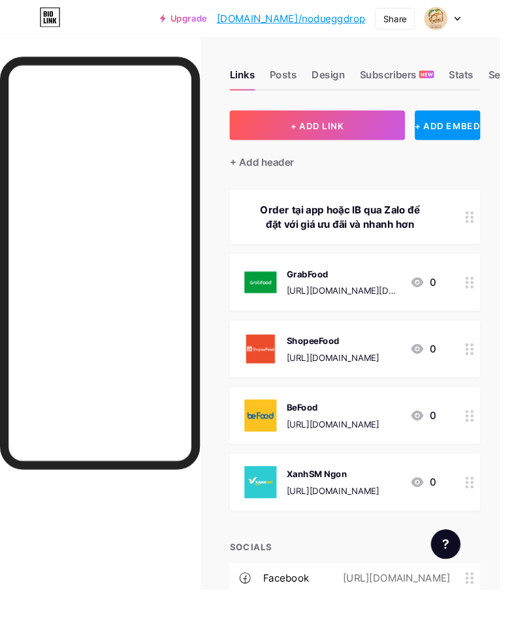
click at [487, 19] on icon at bounding box center [484, 20] width 7 height 5
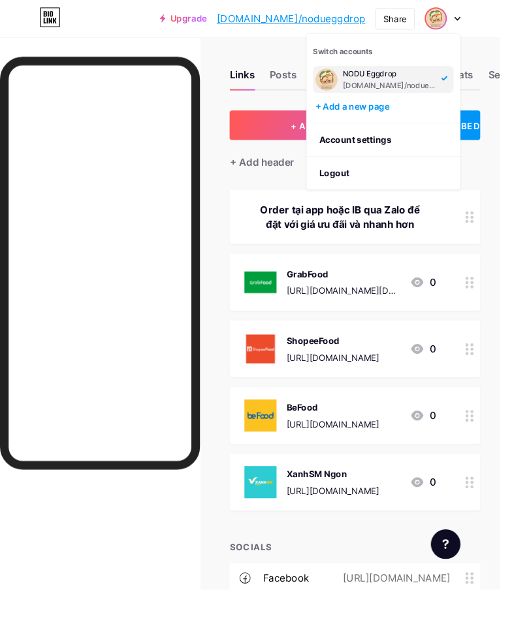
click at [487, 14] on div at bounding box center [468, 20] width 38 height 24
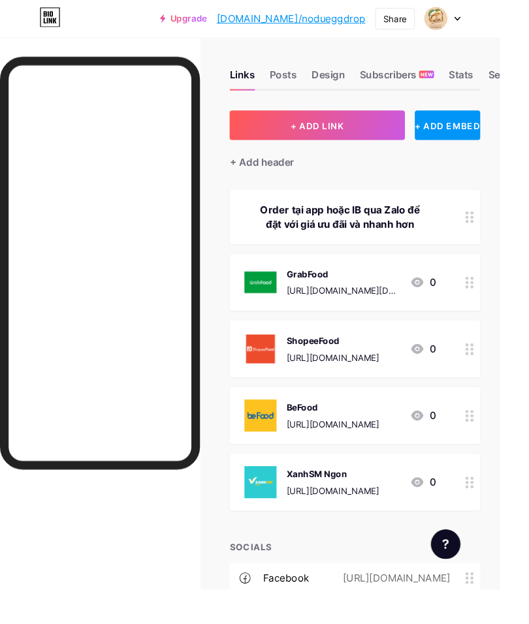
click at [387, 18] on link "[DOMAIN_NAME]/nodueggdrop" at bounding box center [307, 20] width 157 height 16
click at [522, 84] on div "Settings" at bounding box center [538, 83] width 42 height 24
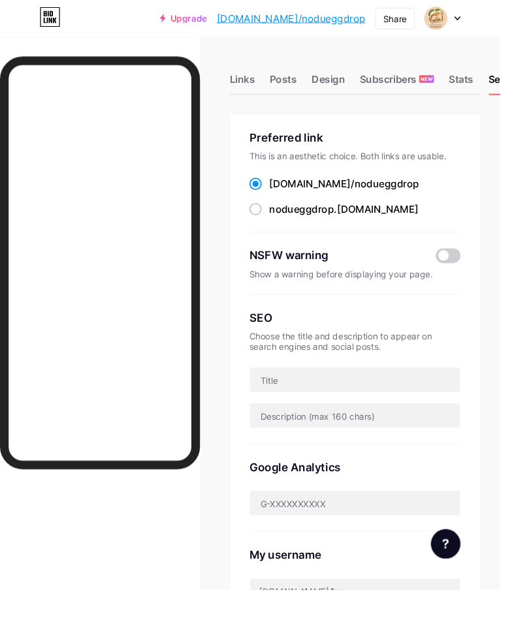
click at [487, 18] on icon at bounding box center [484, 20] width 7 height 5
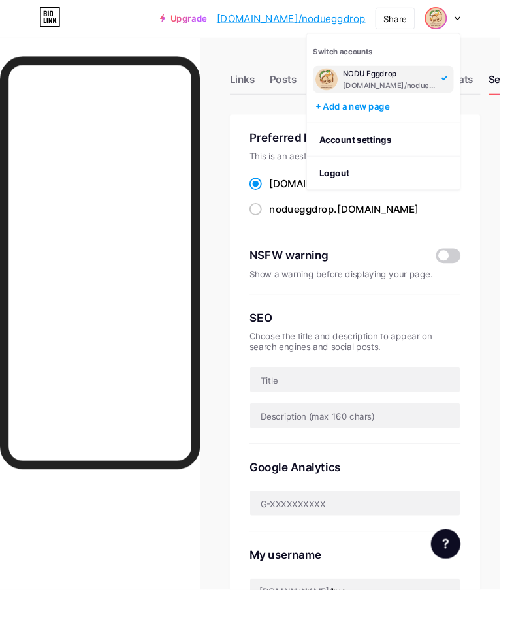
click at [433, 141] on link "Account settings" at bounding box center [406, 148] width 162 height 35
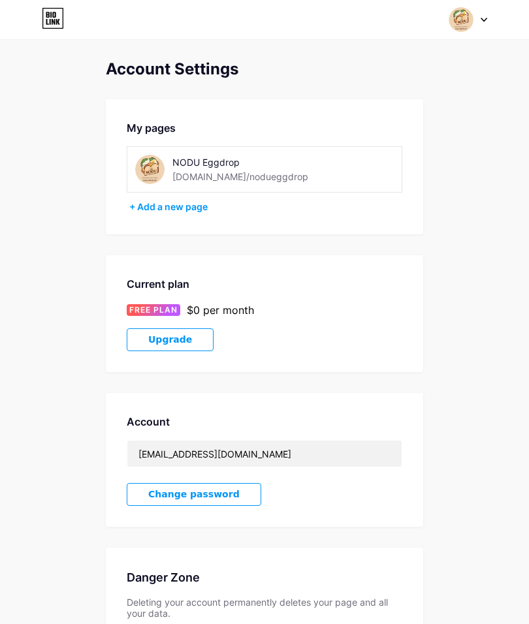
click at [330, 178] on div "NODU Eggdrop [DOMAIN_NAME]/nodueggdrop" at bounding box center [265, 169] width 276 height 46
click at [263, 179] on div "[DOMAIN_NAME]/nodueggdrop" at bounding box center [240, 177] width 136 height 14
click at [226, 182] on div "[DOMAIN_NAME]/nodueggdrop" at bounding box center [240, 177] width 136 height 14
click at [472, 15] on img at bounding box center [461, 19] width 25 height 25
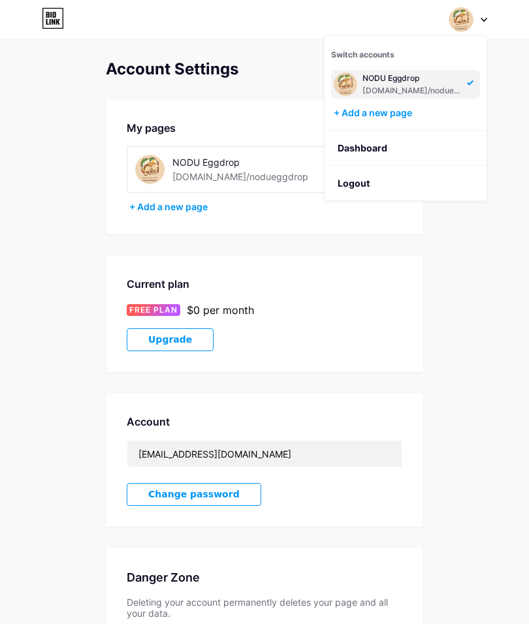
click at [348, 84] on img at bounding box center [346, 84] width 24 height 24
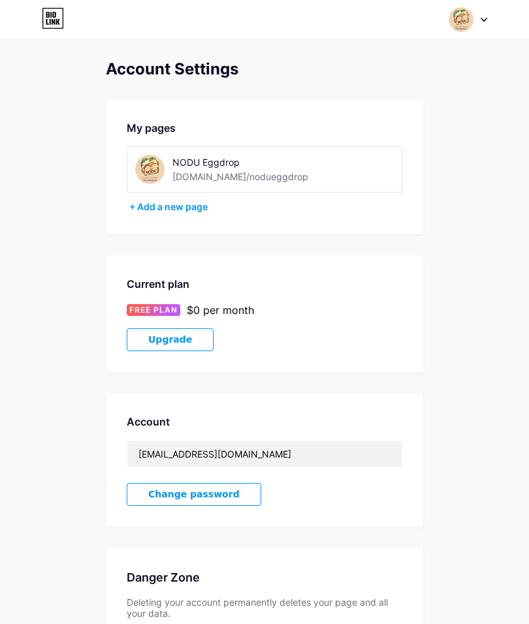
click at [483, 16] on div at bounding box center [468, 20] width 38 height 24
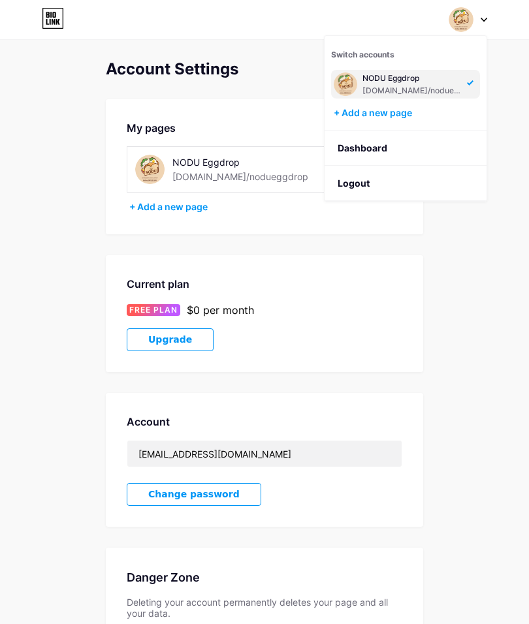
click at [386, 146] on link "Dashboard" at bounding box center [406, 148] width 162 height 35
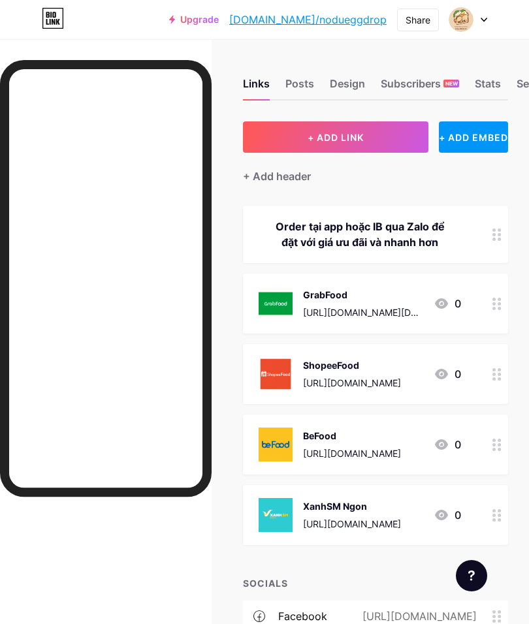
click at [351, 81] on div "Design" at bounding box center [347, 88] width 35 height 24
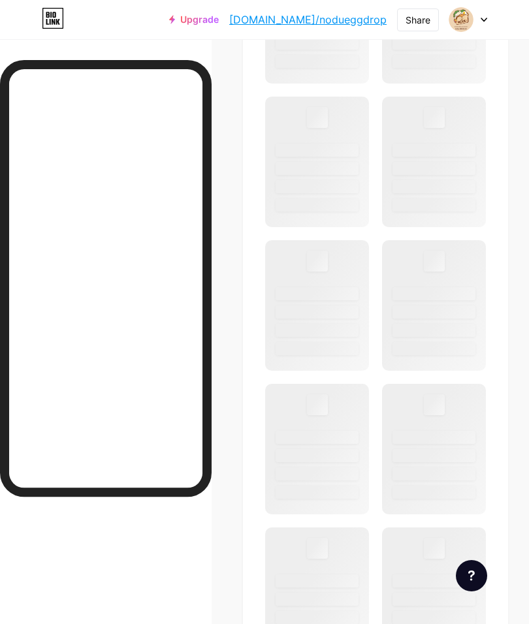
scroll to position [672, 0]
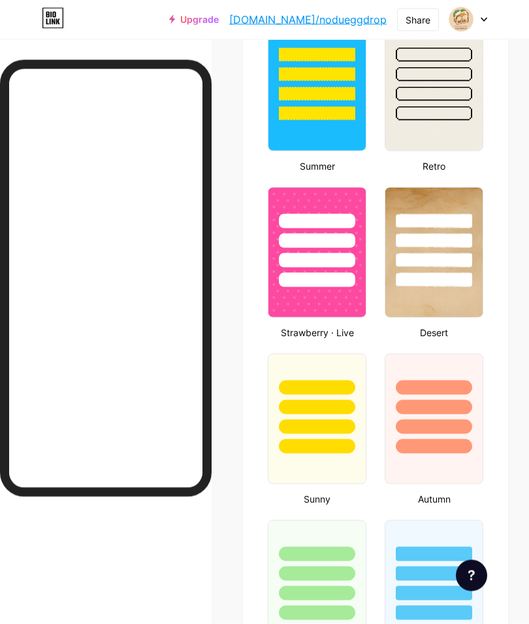
type input "#f0d4b4"
type input "#ffffff"
type input "#000000"
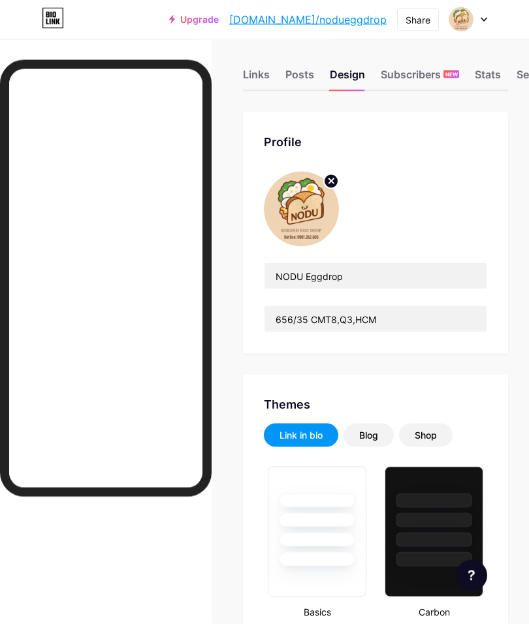
scroll to position [0, 0]
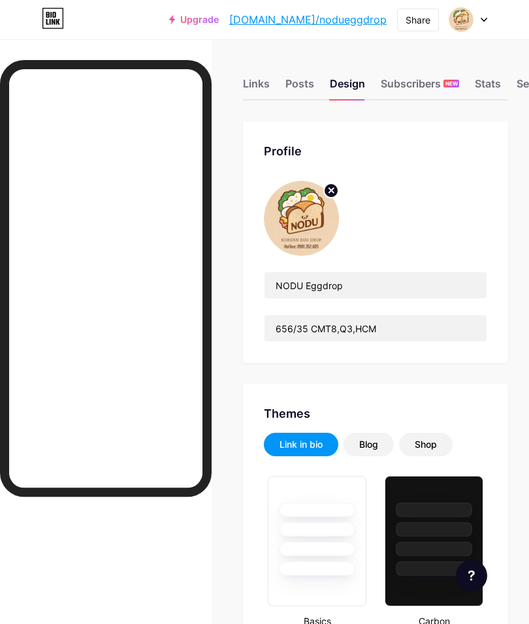
click at [483, 20] on icon at bounding box center [483, 19] width 5 height 3
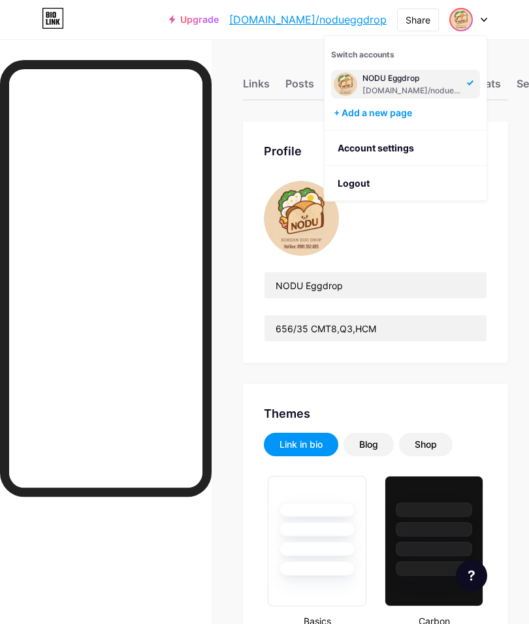
click at [398, 148] on link "Account settings" at bounding box center [406, 148] width 162 height 35
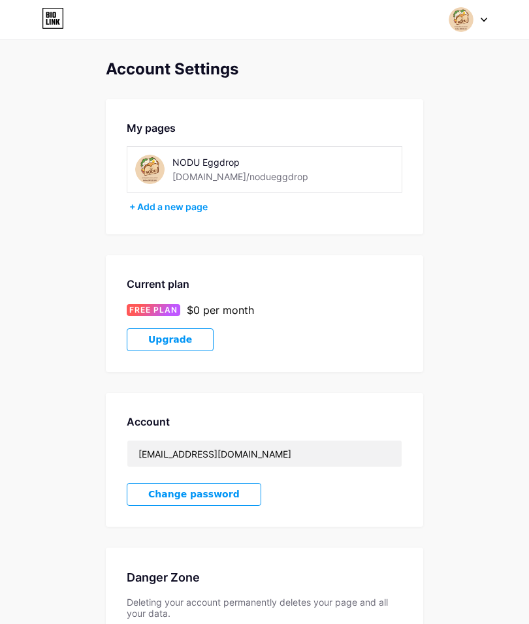
click at [465, 17] on img at bounding box center [461, 19] width 25 height 25
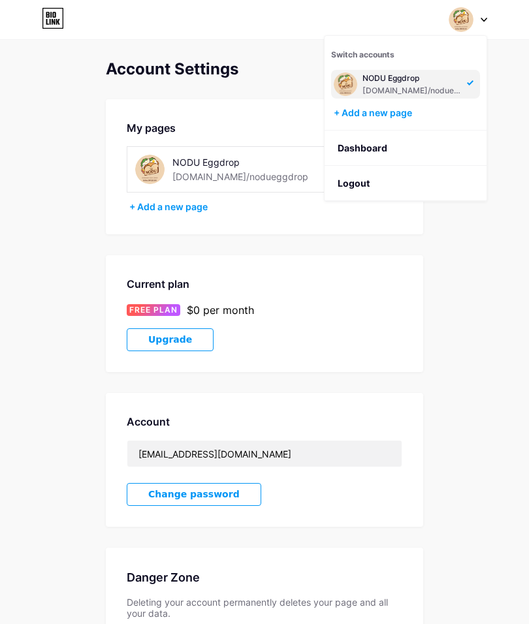
click at [397, 144] on link "Dashboard" at bounding box center [406, 148] width 162 height 35
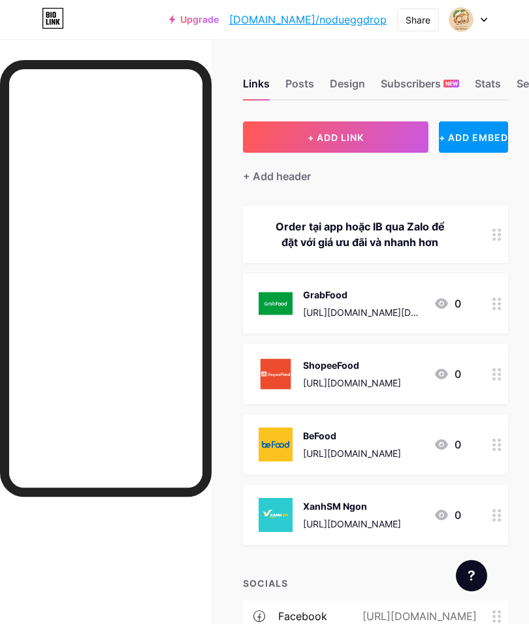
scroll to position [0, 31]
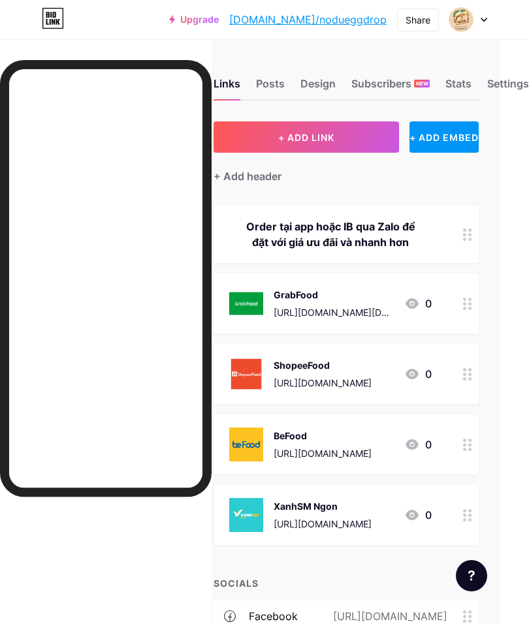
click at [502, 83] on div "Settings" at bounding box center [508, 88] width 42 height 24
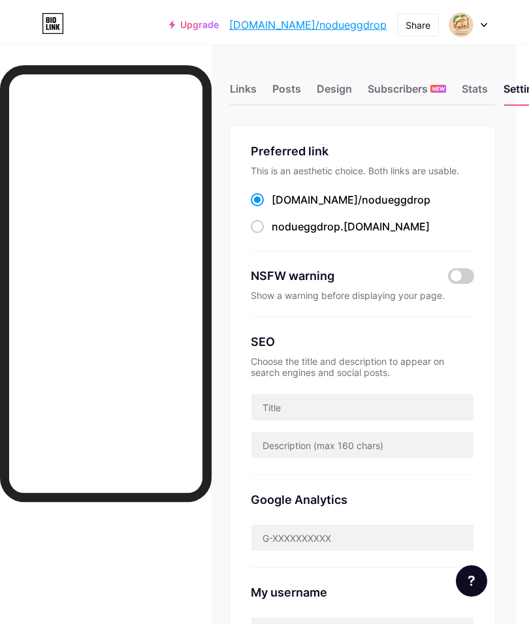
scroll to position [0, 14]
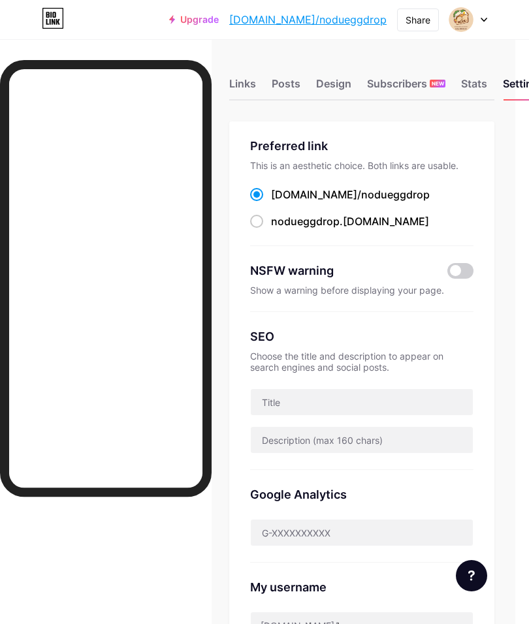
click at [242, 85] on div "Links" at bounding box center [242, 88] width 27 height 24
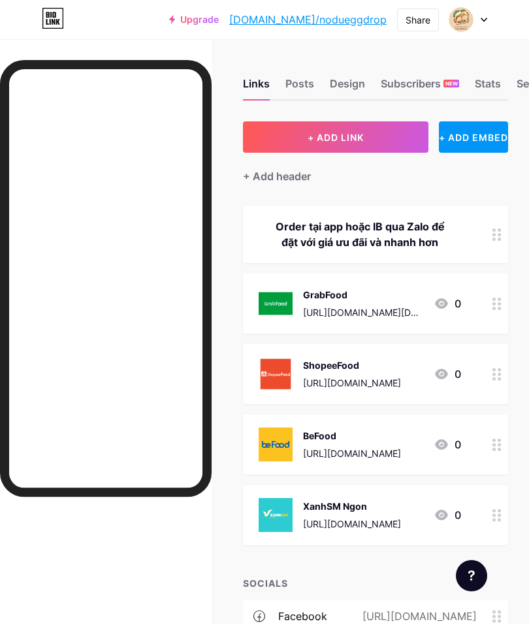
click at [475, 562] on div at bounding box center [471, 575] width 31 height 31
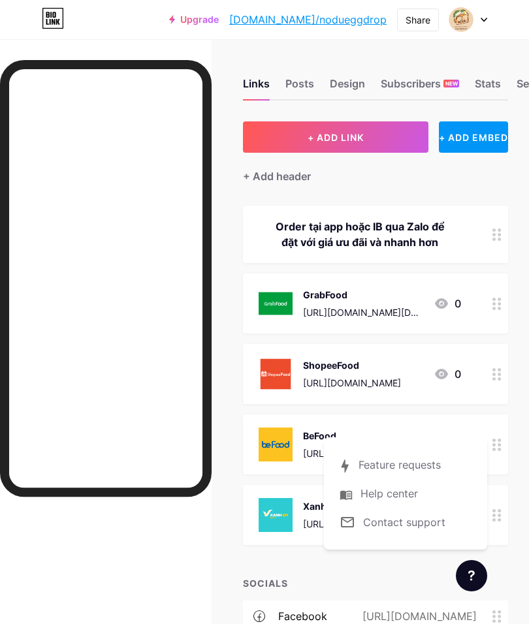
click at [409, 462] on link at bounding box center [405, 465] width 163 height 29
